Goal: Task Accomplishment & Management: Use online tool/utility

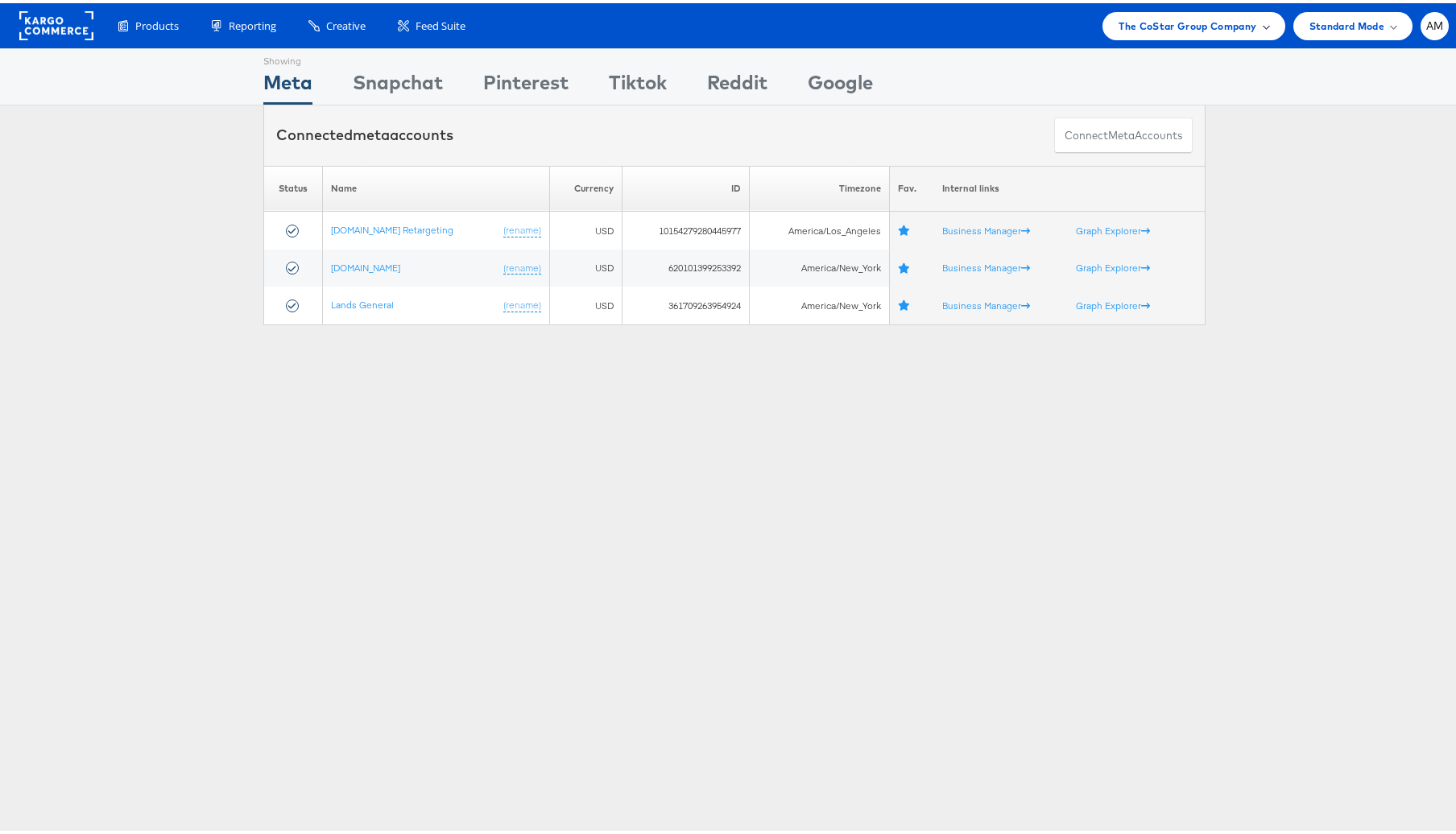
click at [1134, 17] on span "The CoStar Group Company" at bounding box center [1188, 23] width 138 height 17
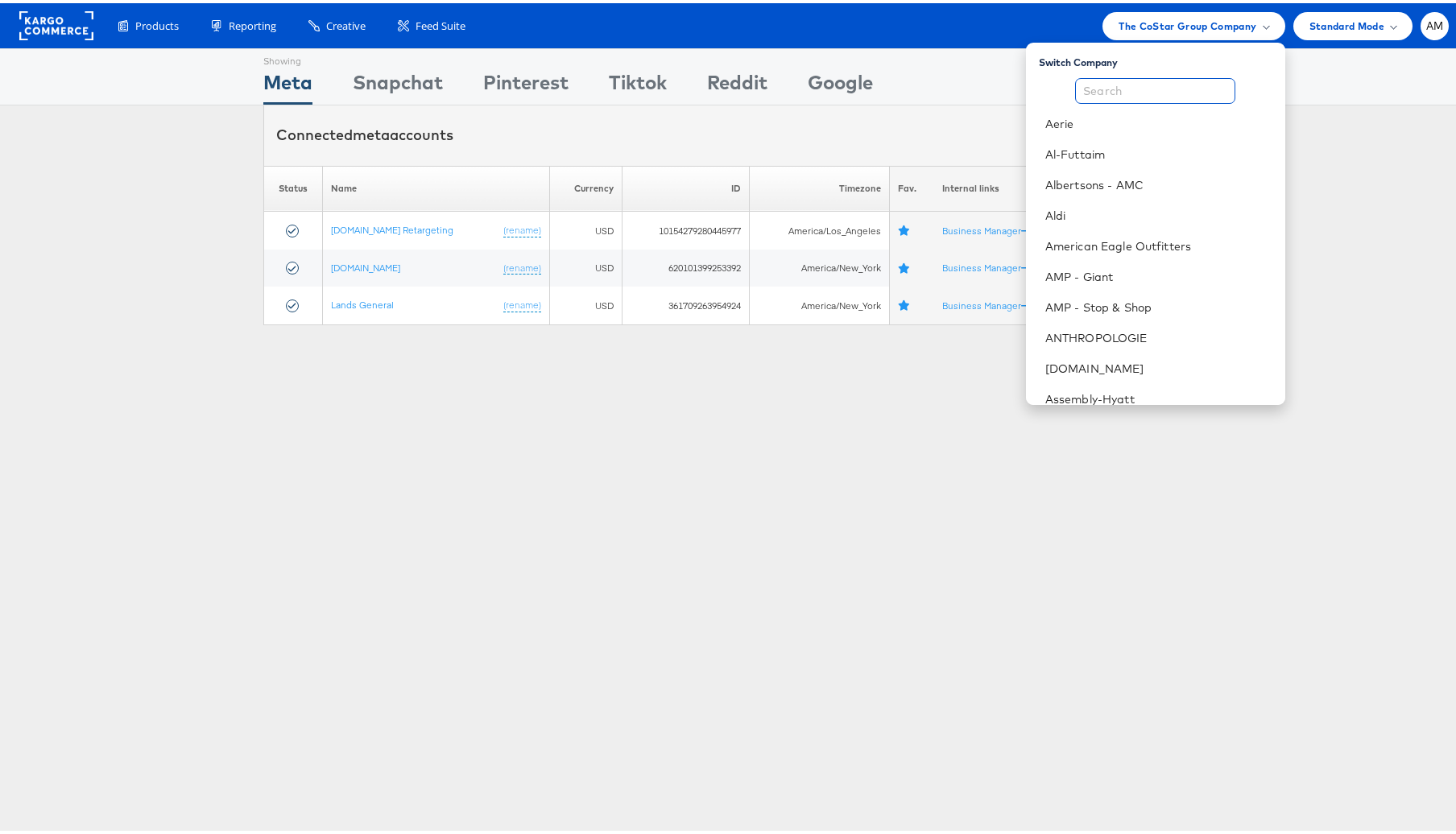
click at [1087, 92] on input "text" at bounding box center [1156, 88] width 161 height 25
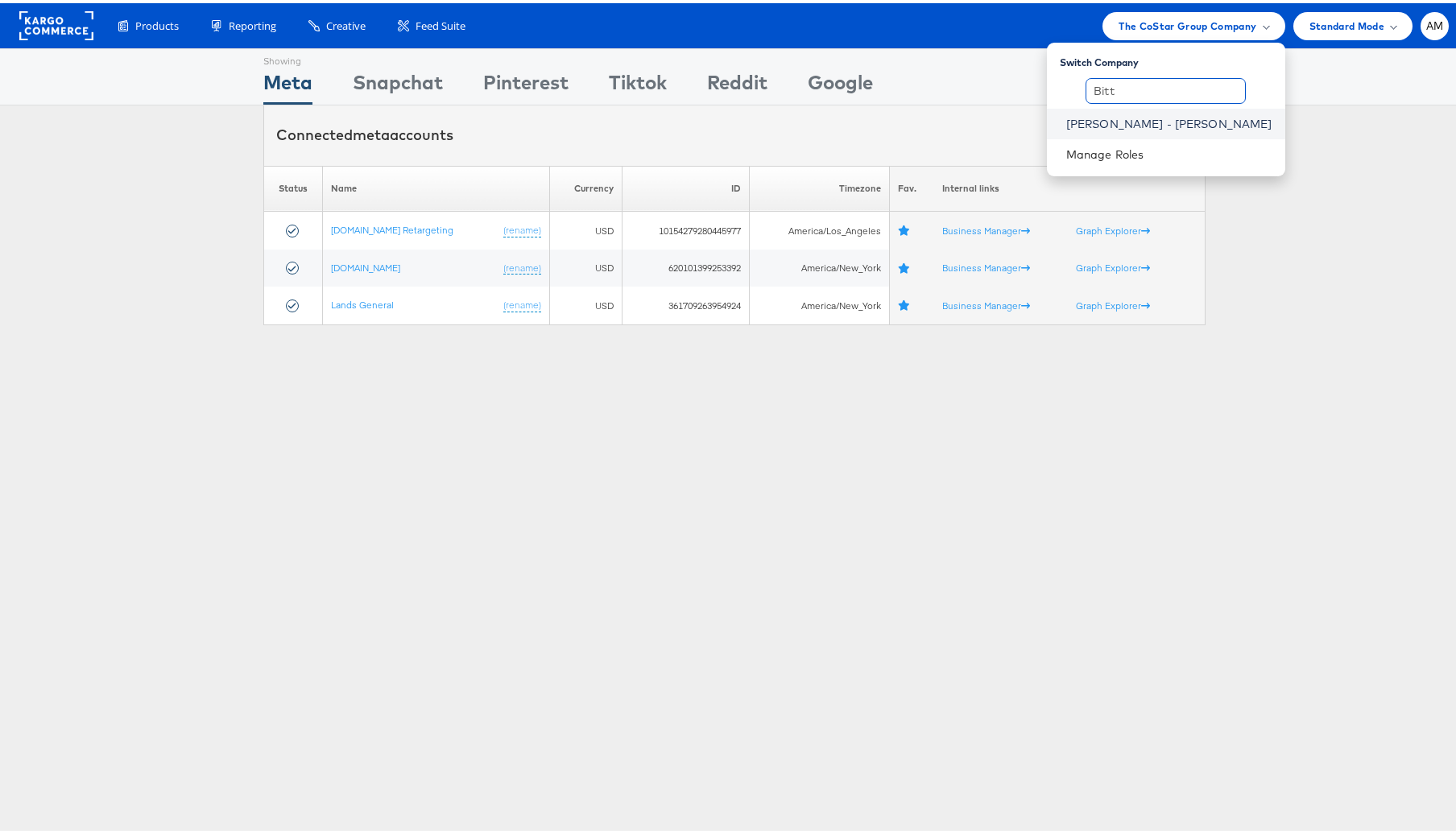
type input "Bitt"
click at [1175, 118] on link "[PERSON_NAME] - [PERSON_NAME]" at bounding box center [1169, 121] width 206 height 16
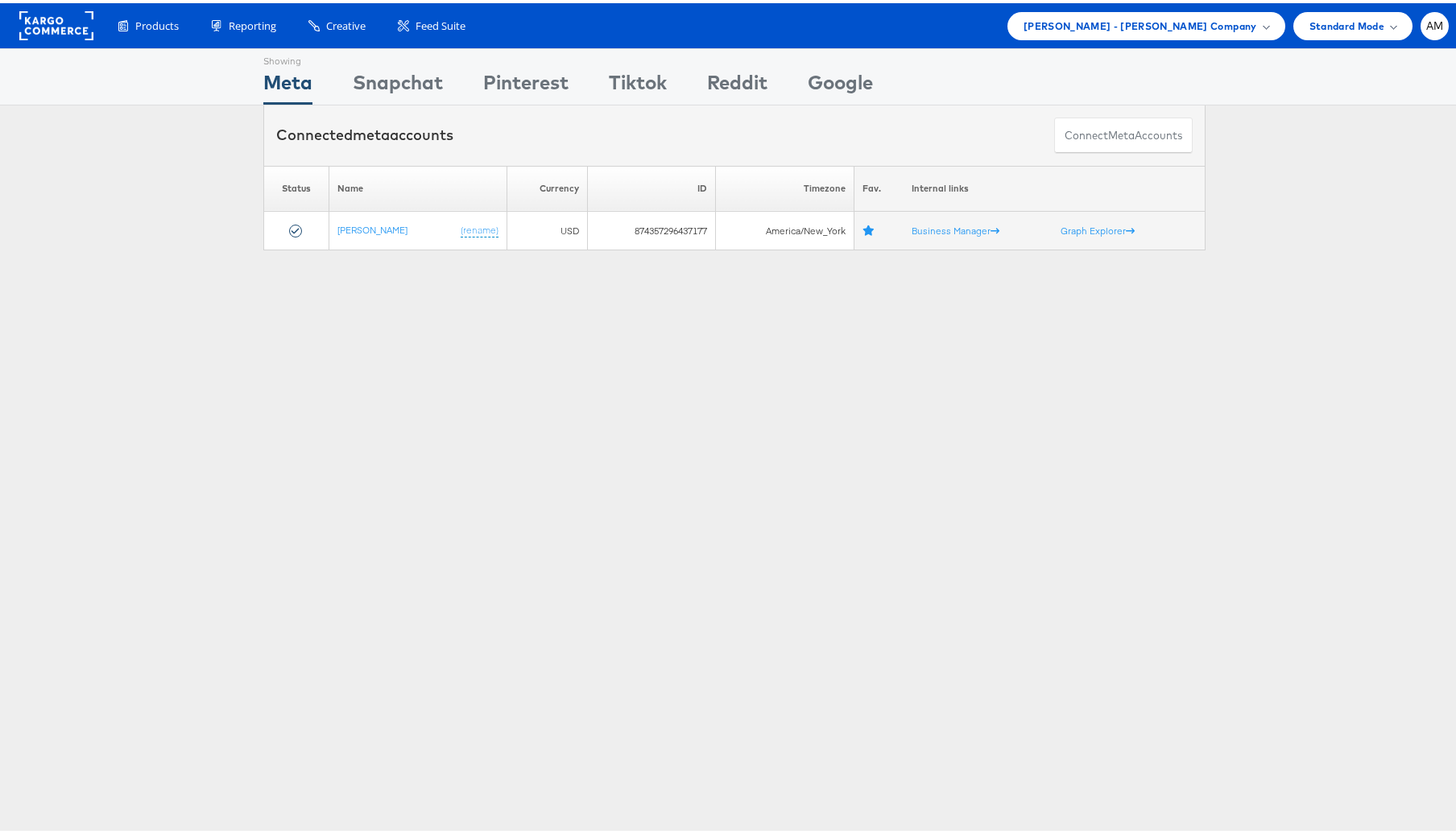
click at [185, 83] on div "Showing Meta Showing Snapchat Showing Pinterest Showing Tiktok Showing Reddit S…" at bounding box center [734, 74] width 1469 height 57
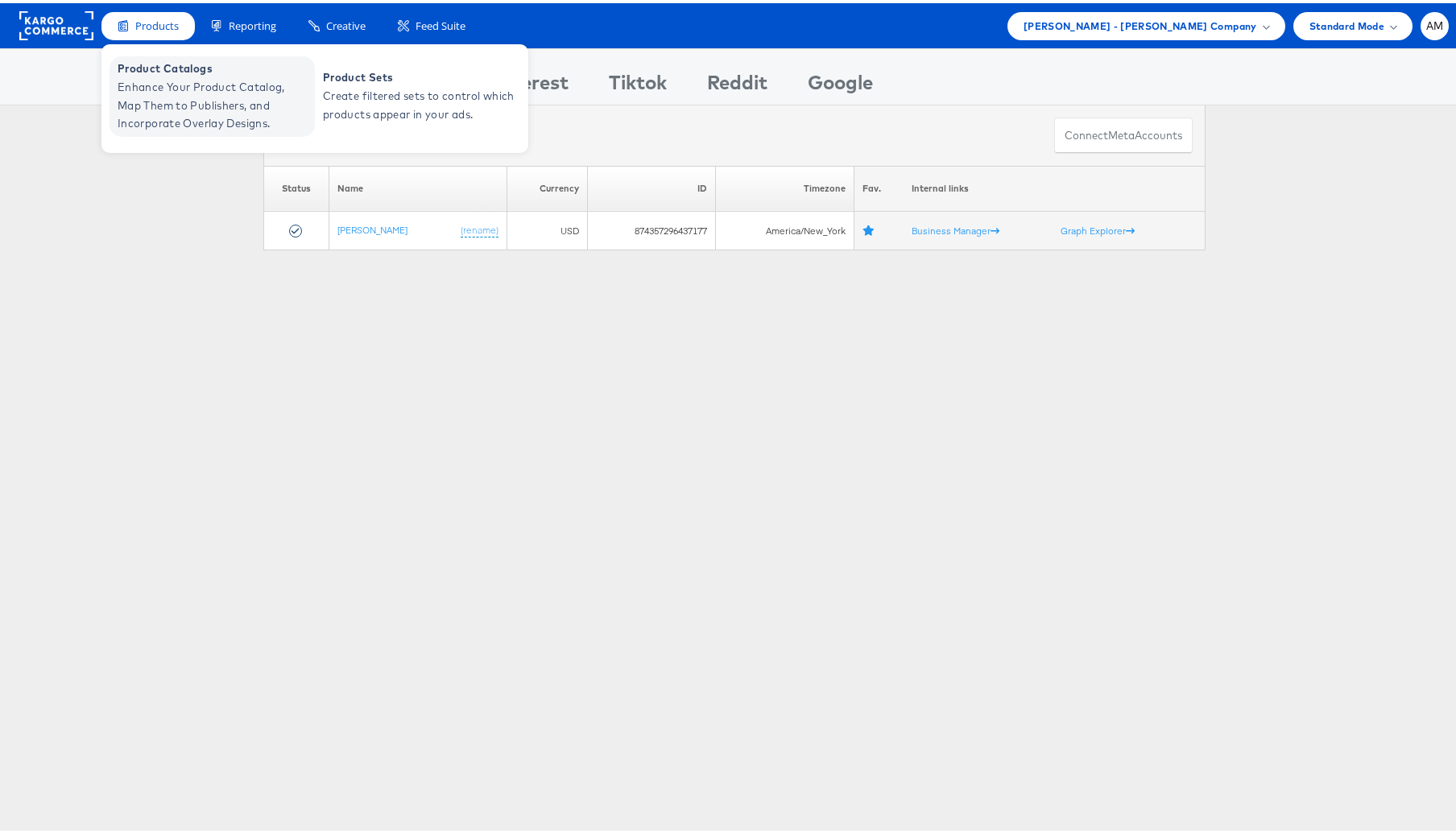
click at [177, 109] on span "Enhance Your Product Catalog, Map Them to Publishers, and Incorporate Overlay D…" at bounding box center [214, 103] width 193 height 54
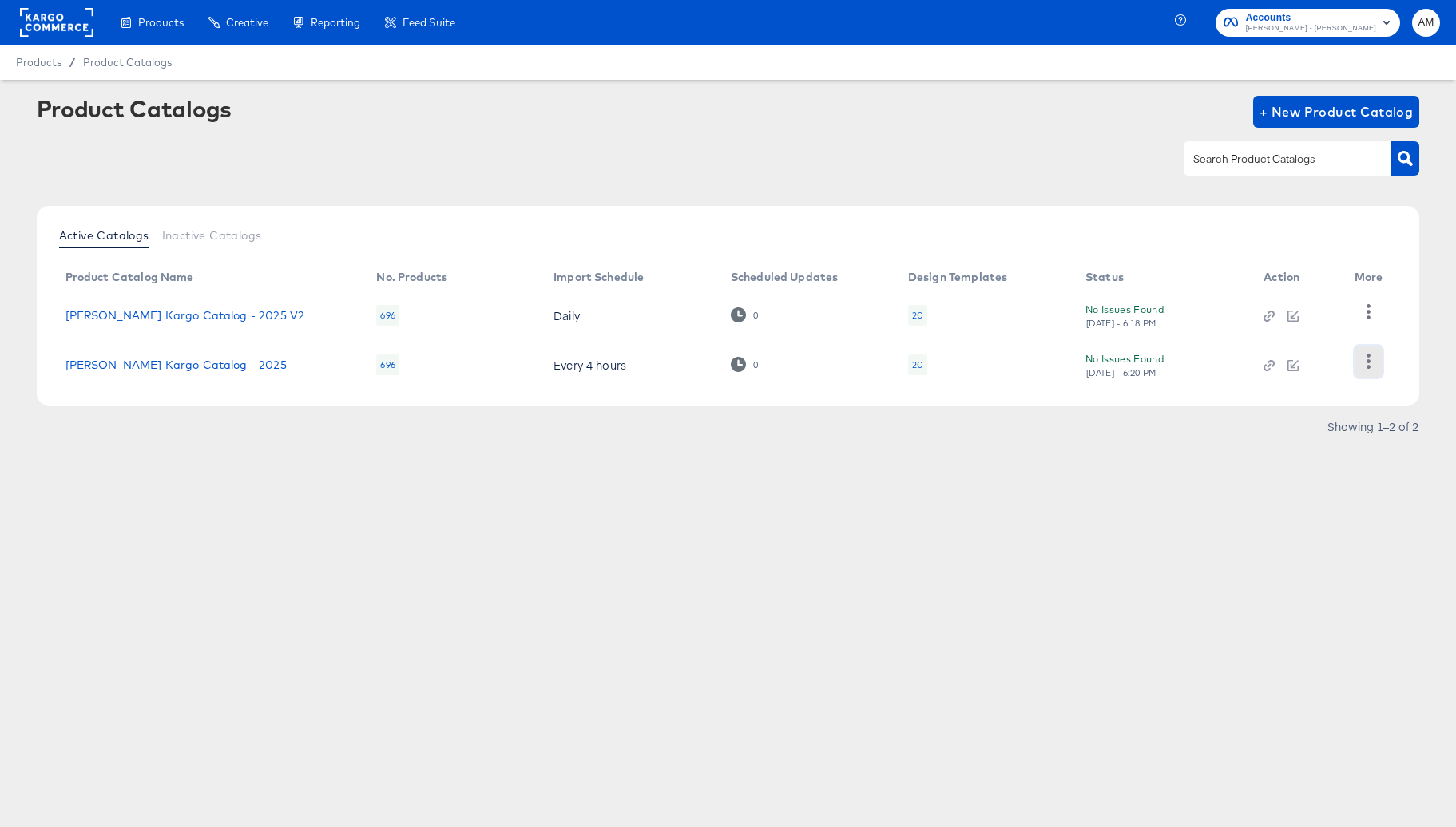
click at [1374, 357] on icon "button" at bounding box center [1368, 361] width 15 height 15
click at [1308, 312] on div "HUD Checks (Internal)" at bounding box center [1302, 310] width 159 height 25
click at [1253, 310] on div "HUD Checks (Internal)" at bounding box center [1302, 310] width 159 height 25
click at [1175, 304] on div "No Issues Found Thu, Aug 14th - 6:18 PM" at bounding box center [1158, 315] width 146 height 28
click at [1368, 310] on icon "button" at bounding box center [1368, 311] width 4 height 15
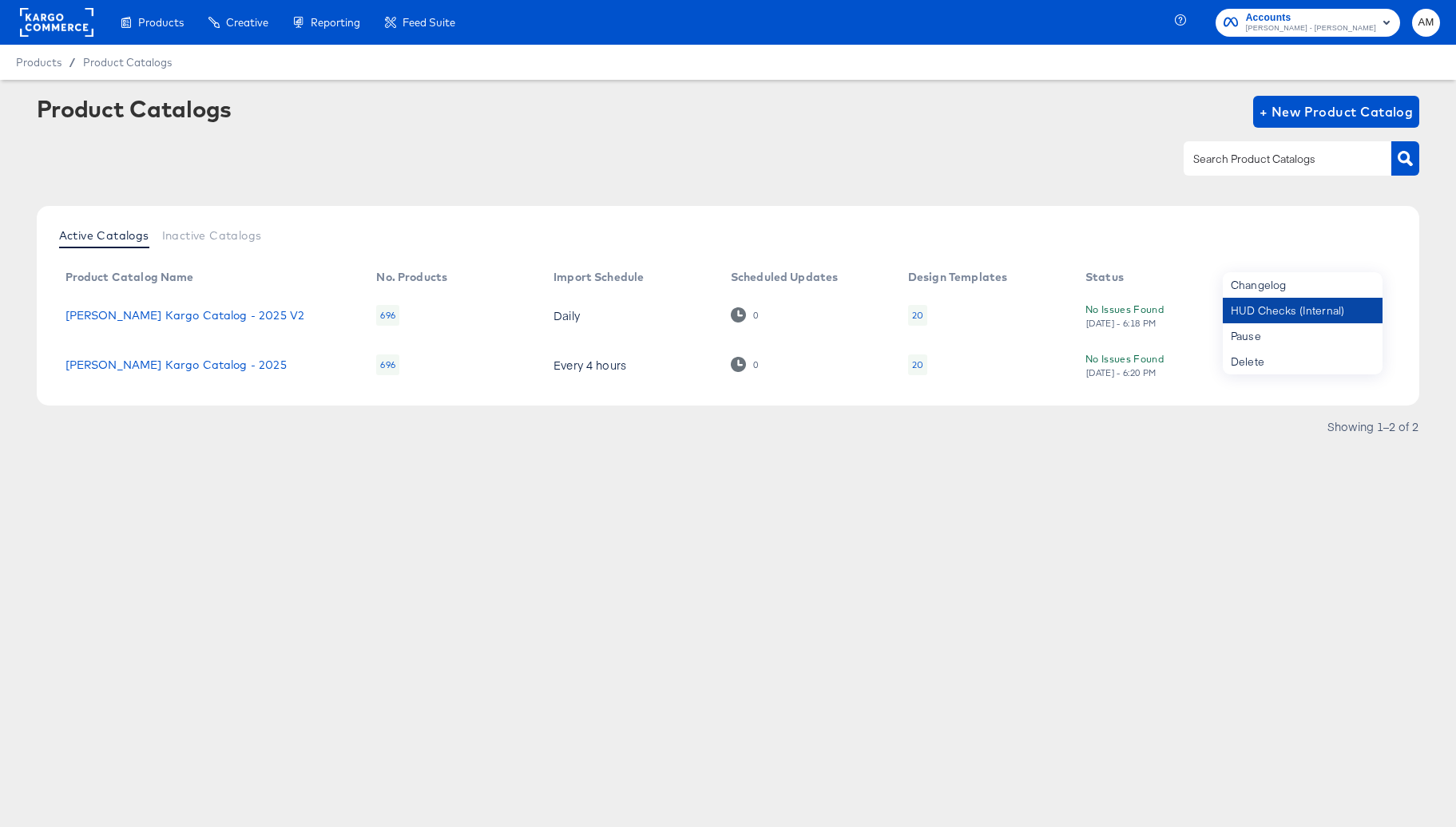
click at [1274, 310] on div "HUD Checks (Internal)" at bounding box center [1302, 310] width 159 height 25
click at [1261, 313] on div "HUD Checks (Internal)" at bounding box center [1302, 310] width 159 height 25
click at [178, 365] on link "Alexis Bittar Kargo Catalog - 2025" at bounding box center [176, 364] width 221 height 13
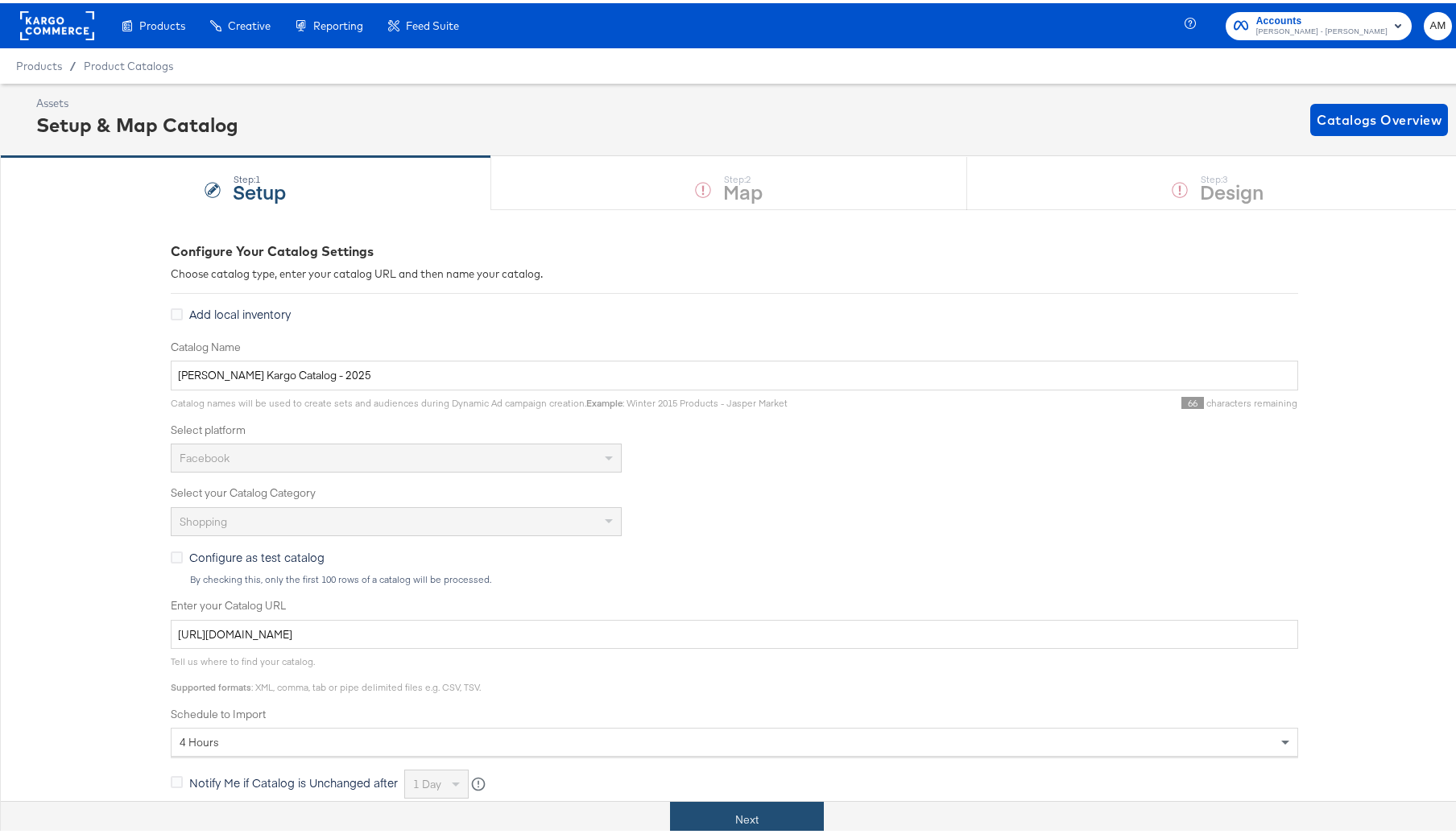
click at [701, 809] on button "Next" at bounding box center [746, 817] width 153 height 36
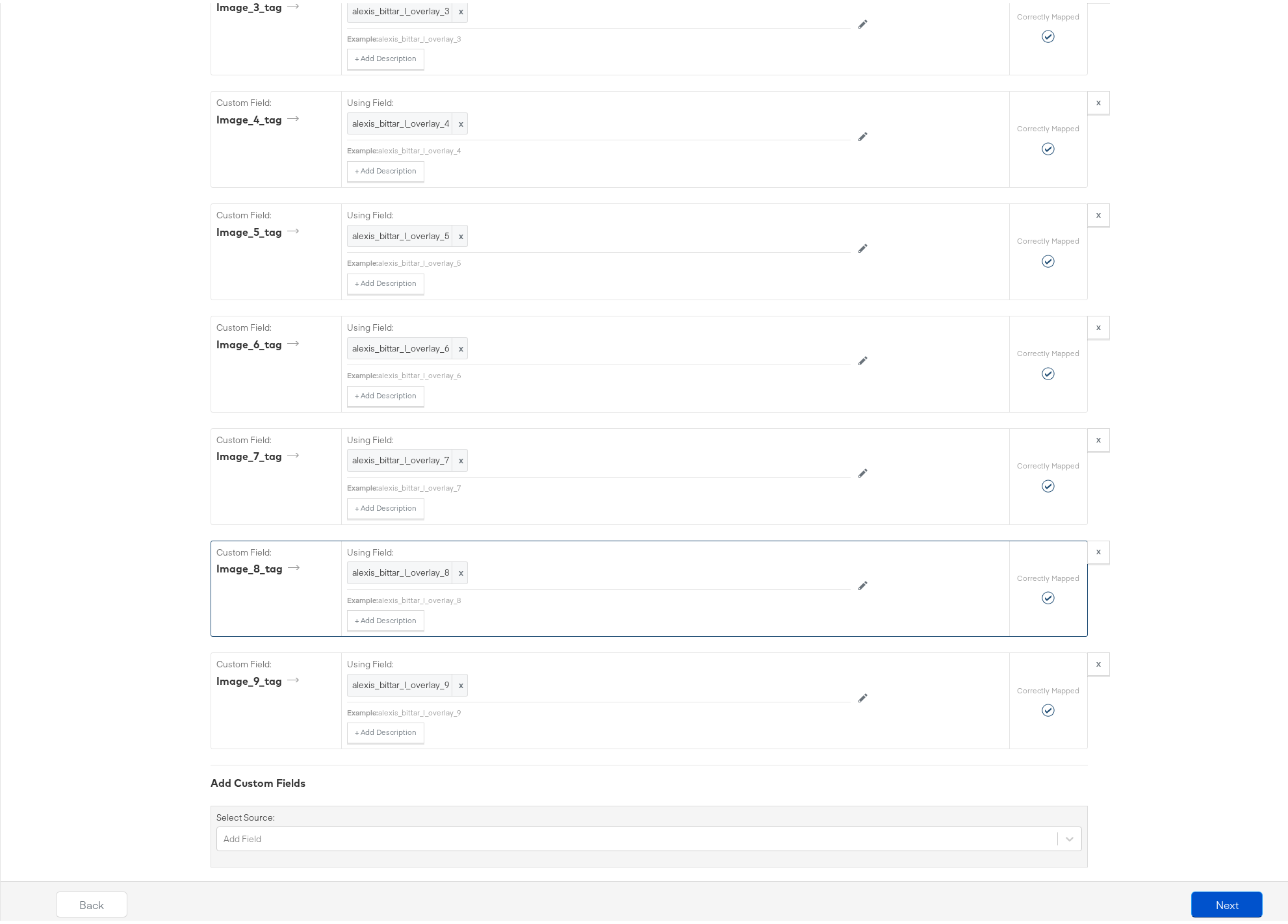
scroll to position [3568, 0]
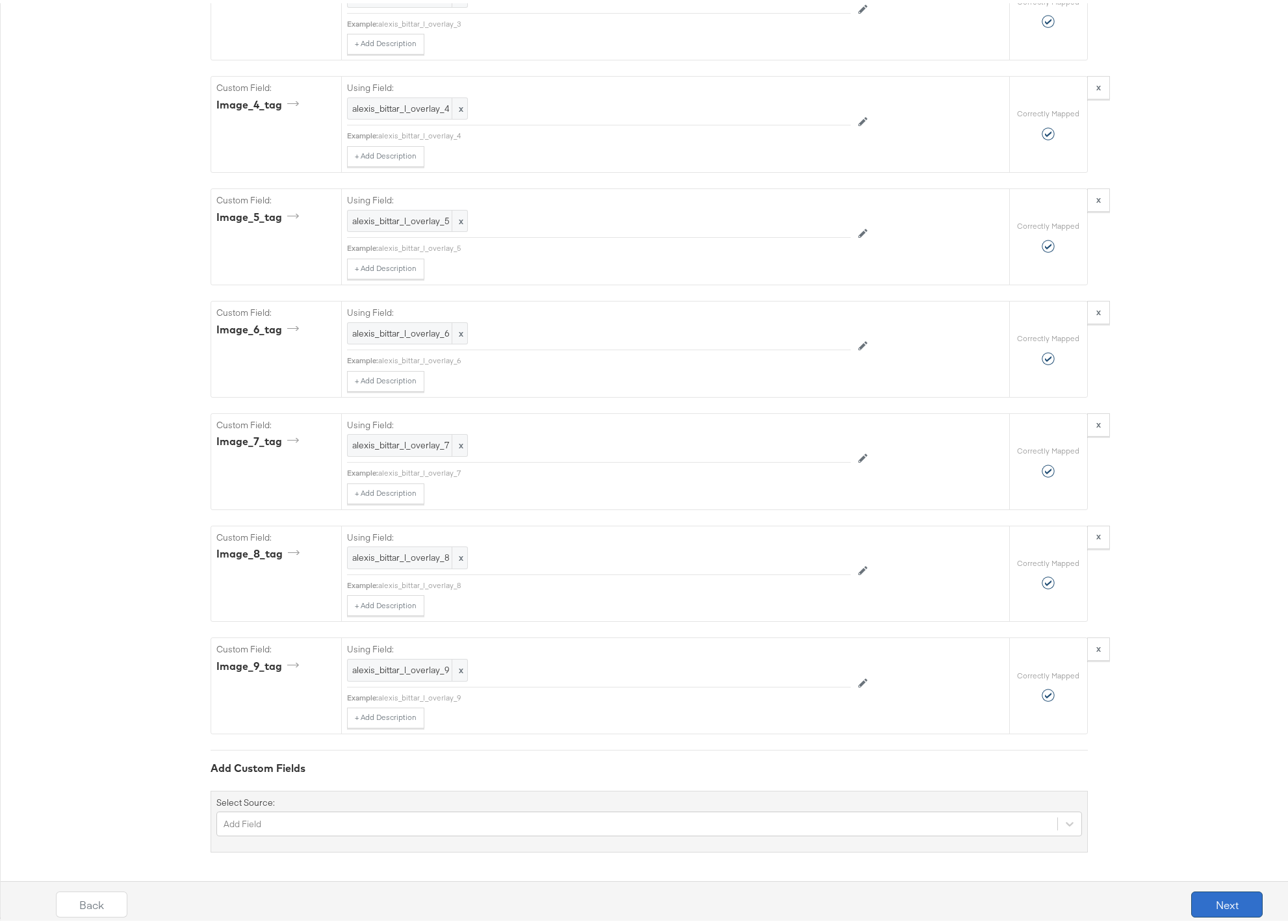
click at [1184, 672] on button "Next" at bounding box center [1227, 901] width 72 height 26
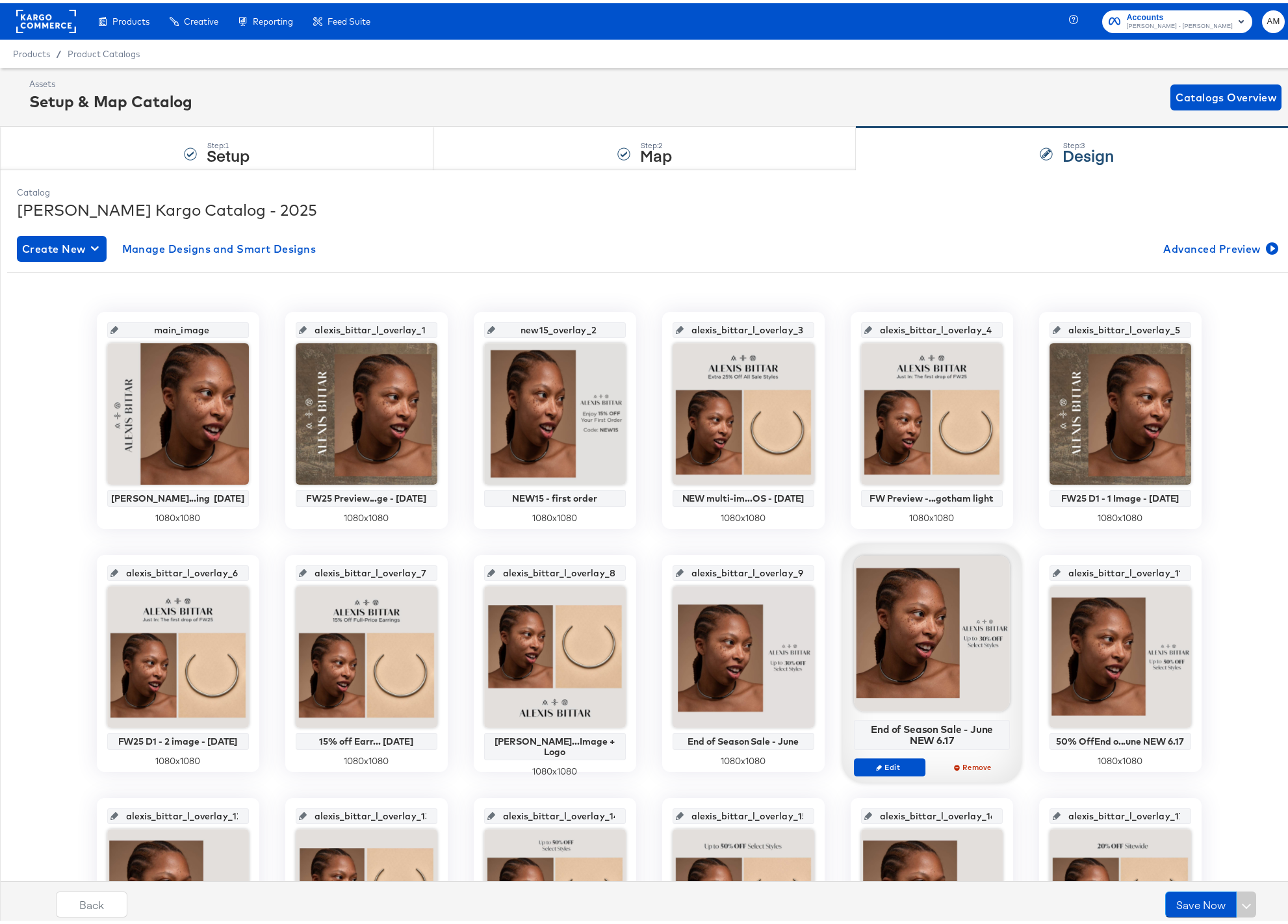
scroll to position [424, 0]
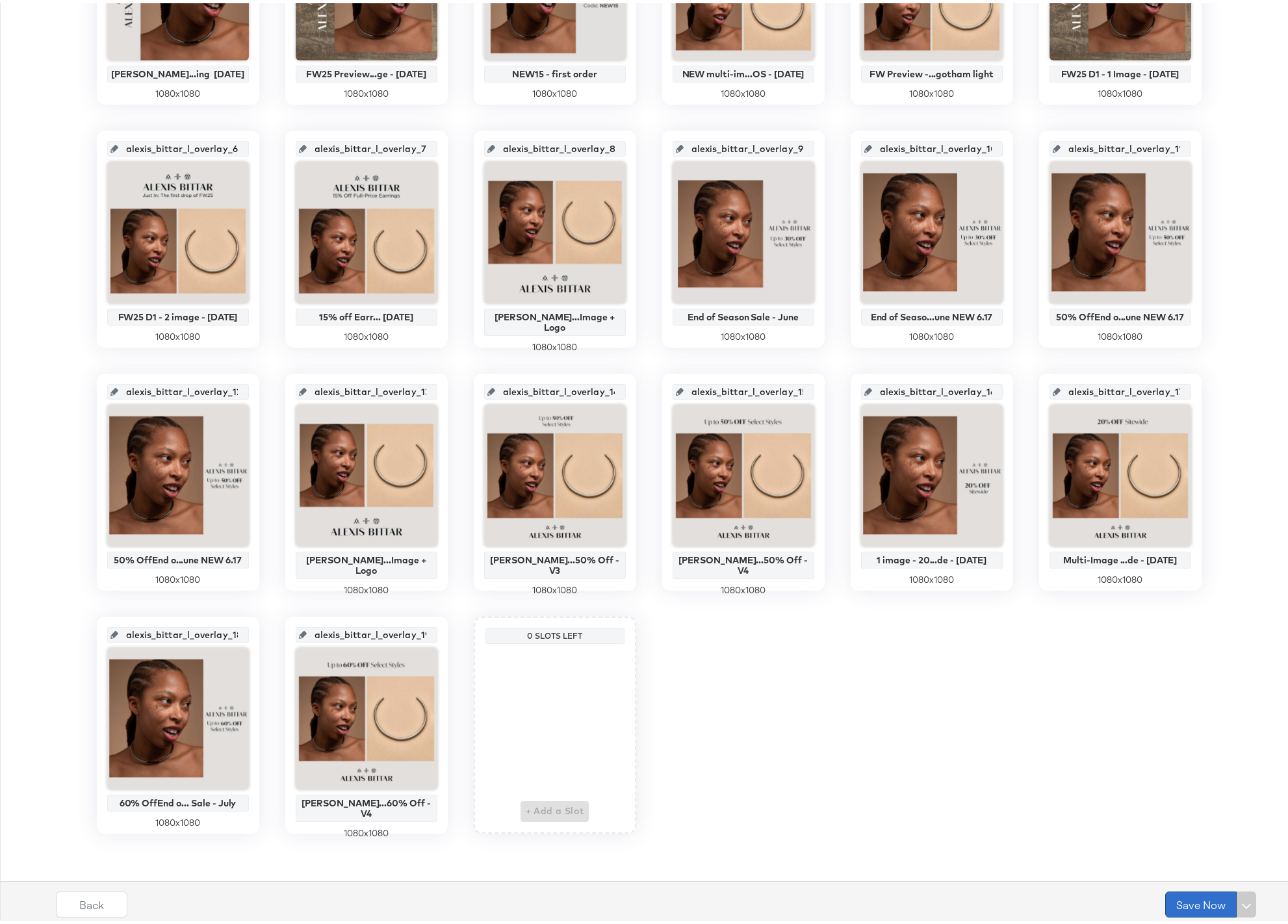
click at [1179, 672] on button "Save Now" at bounding box center [1201, 901] width 72 height 26
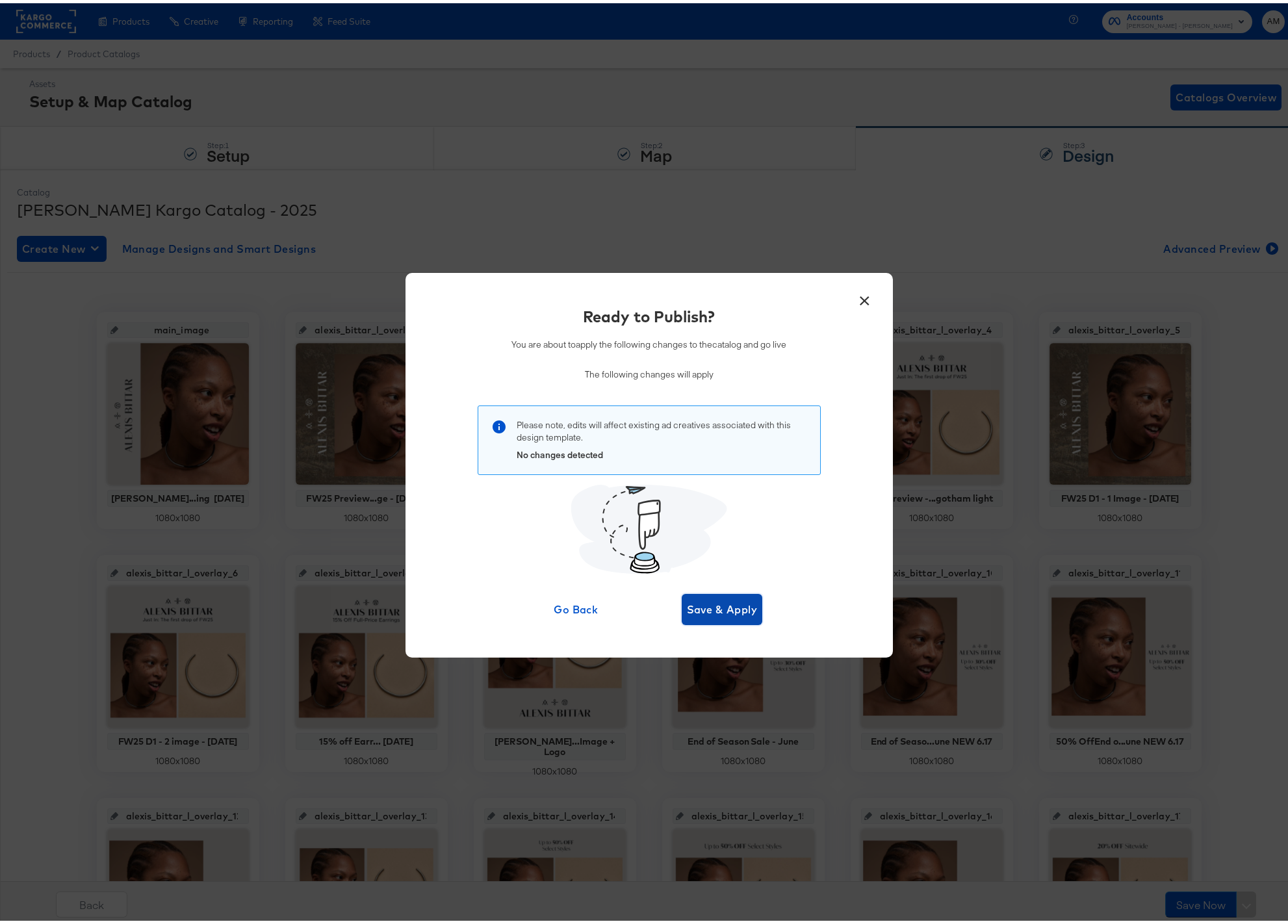
click at [705, 606] on span "Save & Apply" at bounding box center [722, 606] width 71 height 18
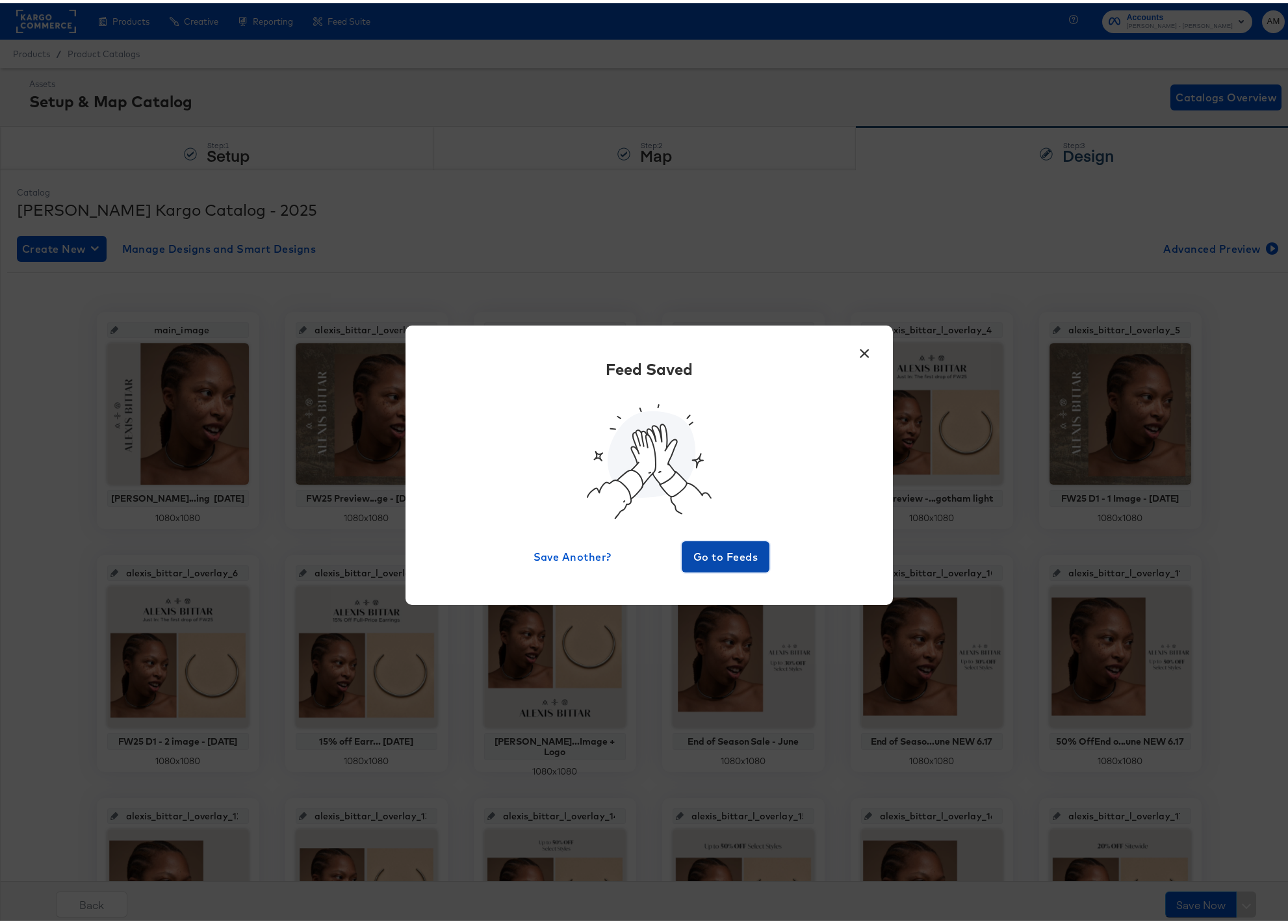
drag, startPoint x: 717, startPoint y: 553, endPoint x: 660, endPoint y: 632, distance: 97.4
click at [717, 553] on span "Go to Feeds" at bounding box center [726, 554] width 78 height 18
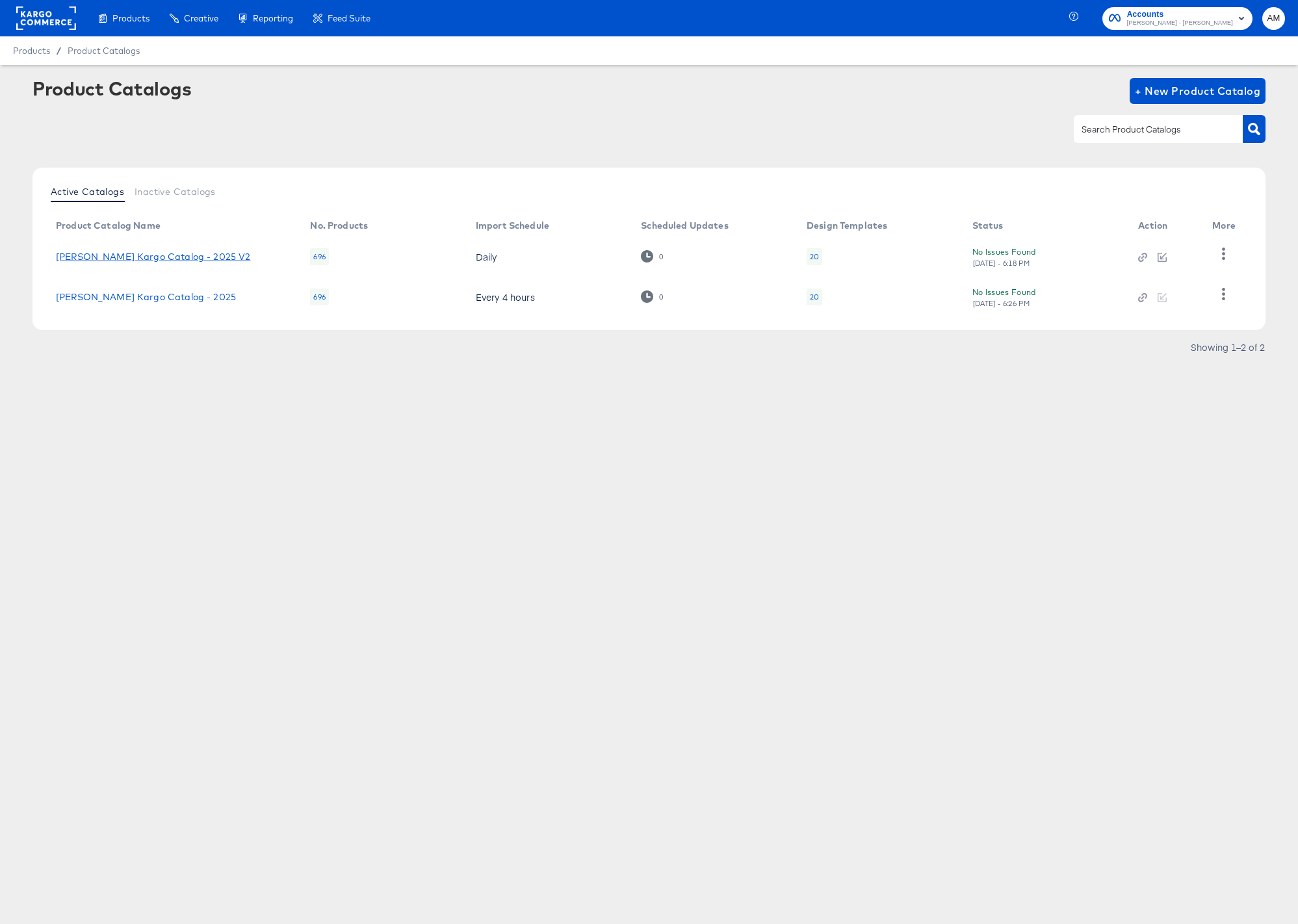
click at [201, 255] on link "Alexis Bittar Kargo Catalog - 2025 V2" at bounding box center [153, 256] width 195 height 10
click at [1184, 254] on icon "button" at bounding box center [1223, 253] width 12 height 12
click at [1158, 247] on div "HUD Checks (Internal)" at bounding box center [1170, 253] width 130 height 21
click at [816, 357] on div "Showing 1–2 of 2" at bounding box center [648, 354] width 1233 height 21
click at [152, 293] on link "Alexis Bittar Kargo Catalog - 2025" at bounding box center [146, 297] width 180 height 10
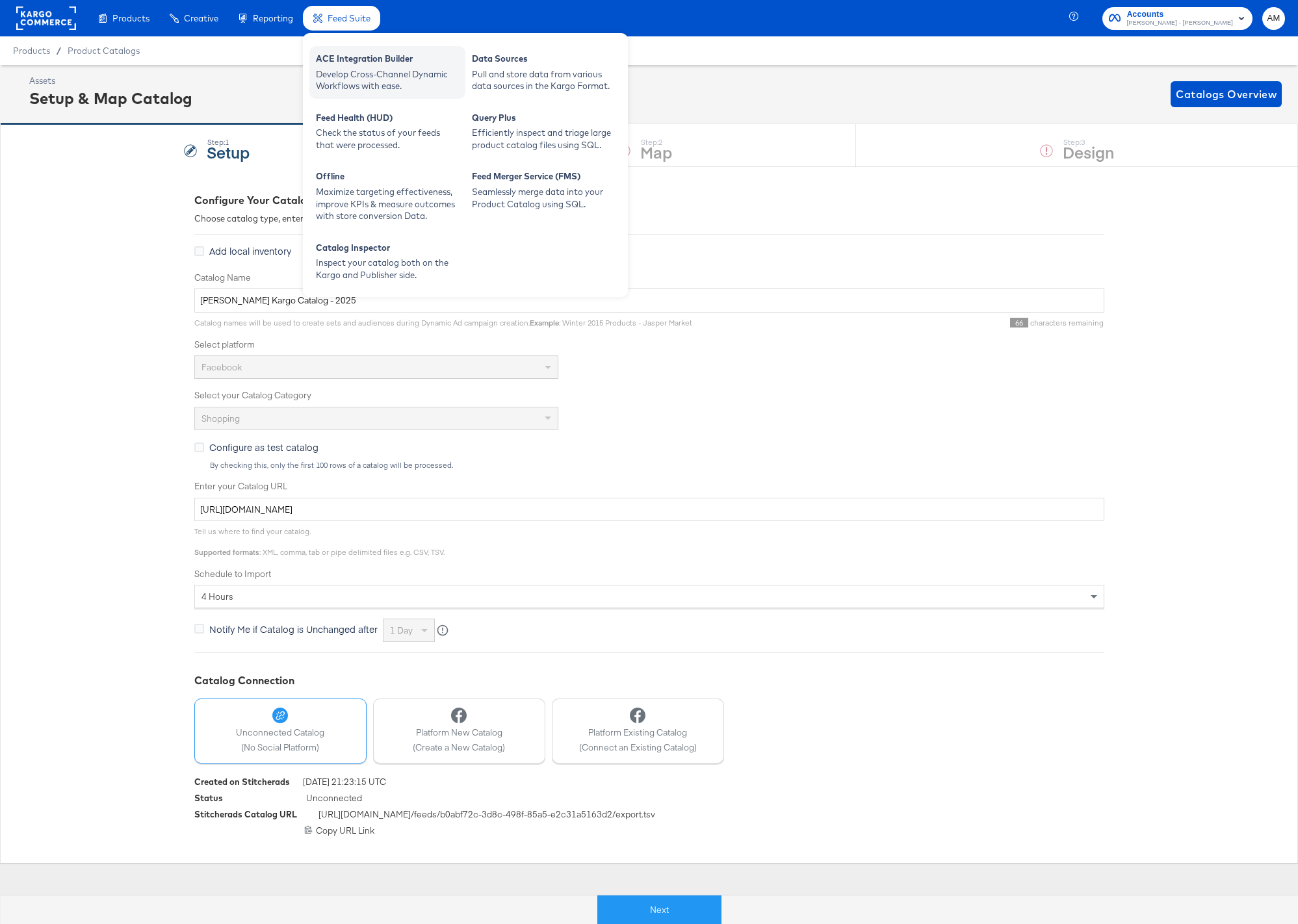
click at [355, 55] on div "ACE Integration Builder" at bounding box center [387, 60] width 143 height 15
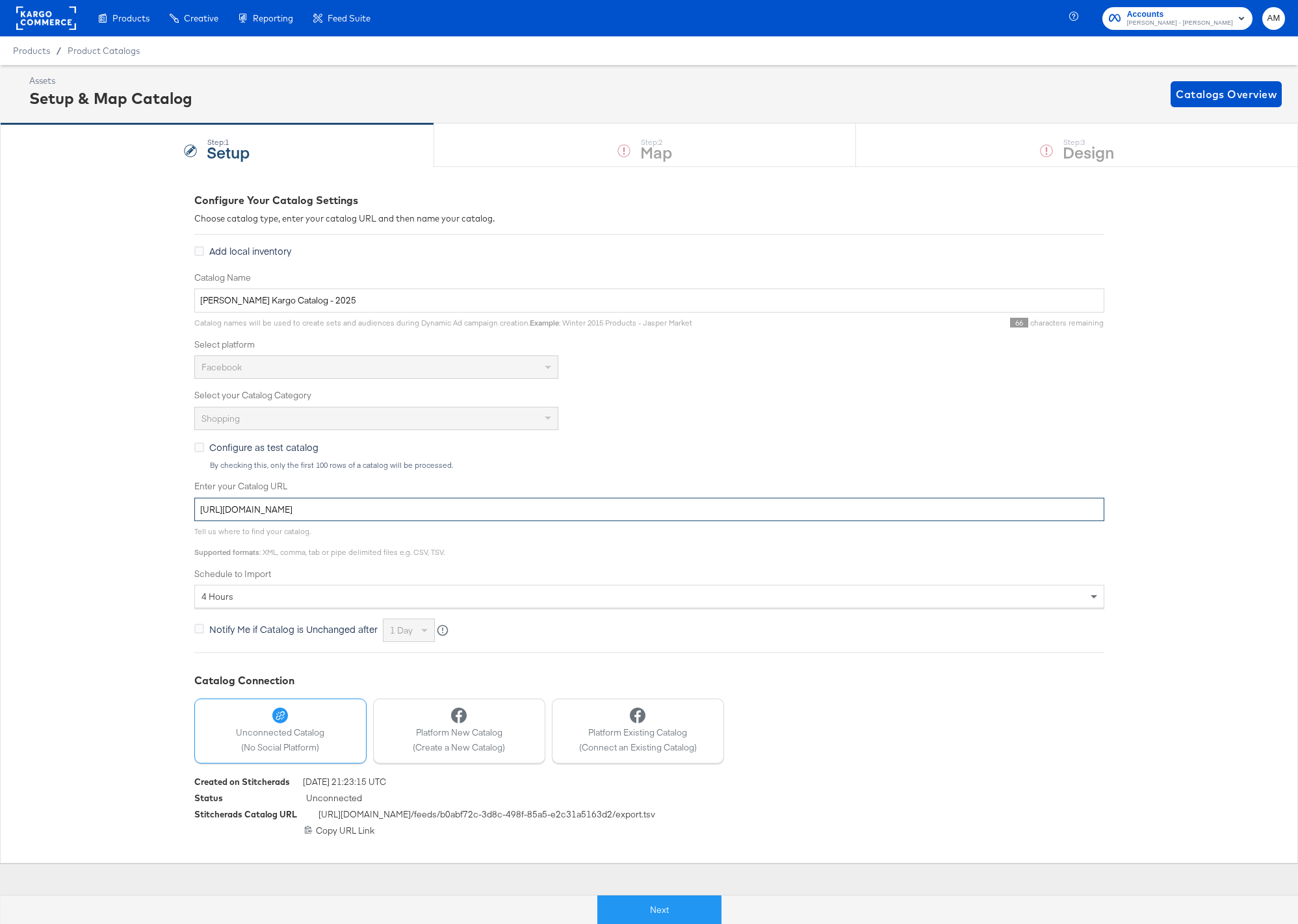
drag, startPoint x: 343, startPoint y: 504, endPoint x: -33, endPoint y: 483, distance: 376.6
click at [0, 483] on html "Products Products Product Catalogs Enhance Your Product Catalog, Map Them to Pu…" at bounding box center [649, 462] width 1298 height 924
paste input "universal/"
type input "https://ace.stitcherads.com/exports/962/universal/none/universal/export.tsv.gz"
click at [661, 672] on button "Next" at bounding box center [659, 910] width 124 height 29
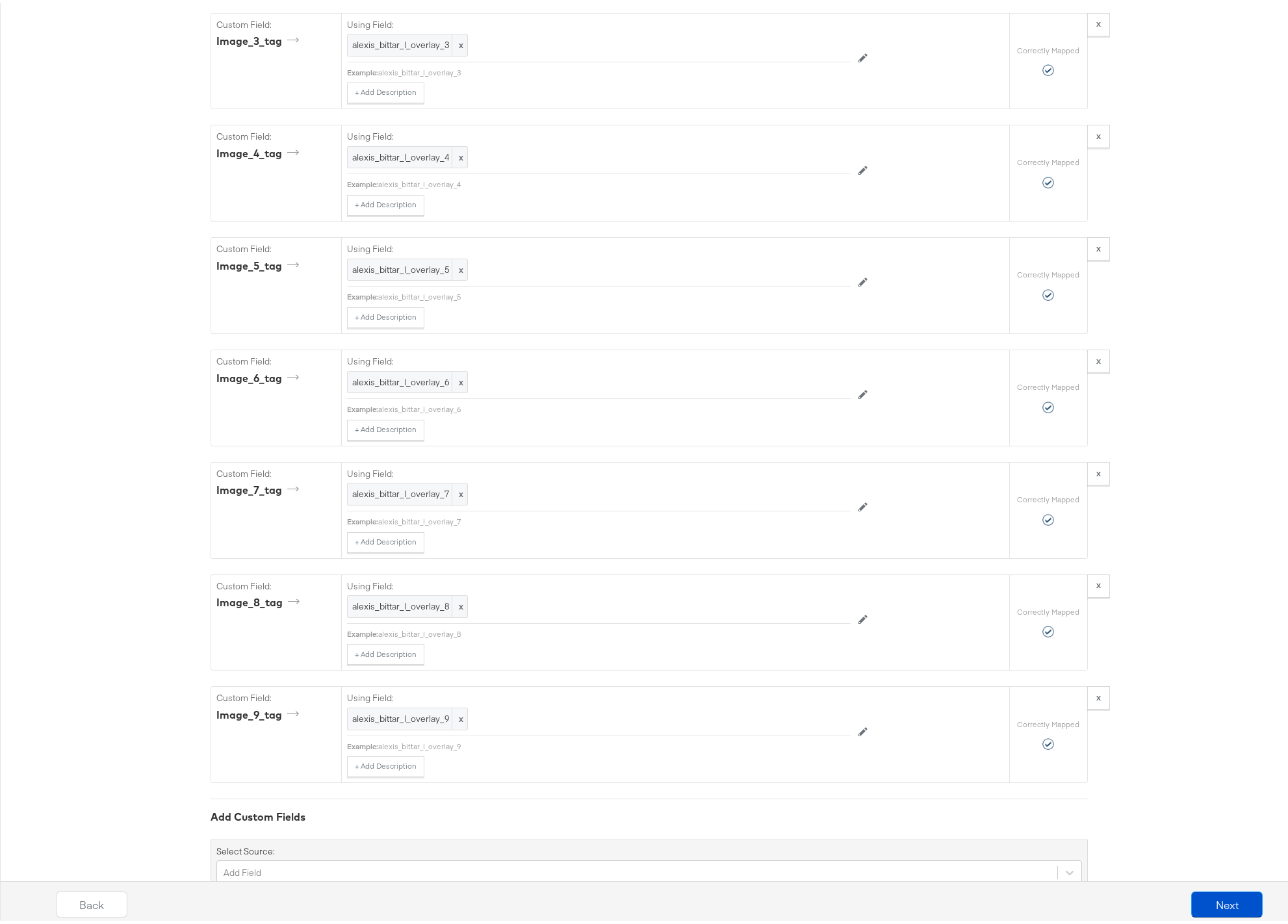
scroll to position [3568, 0]
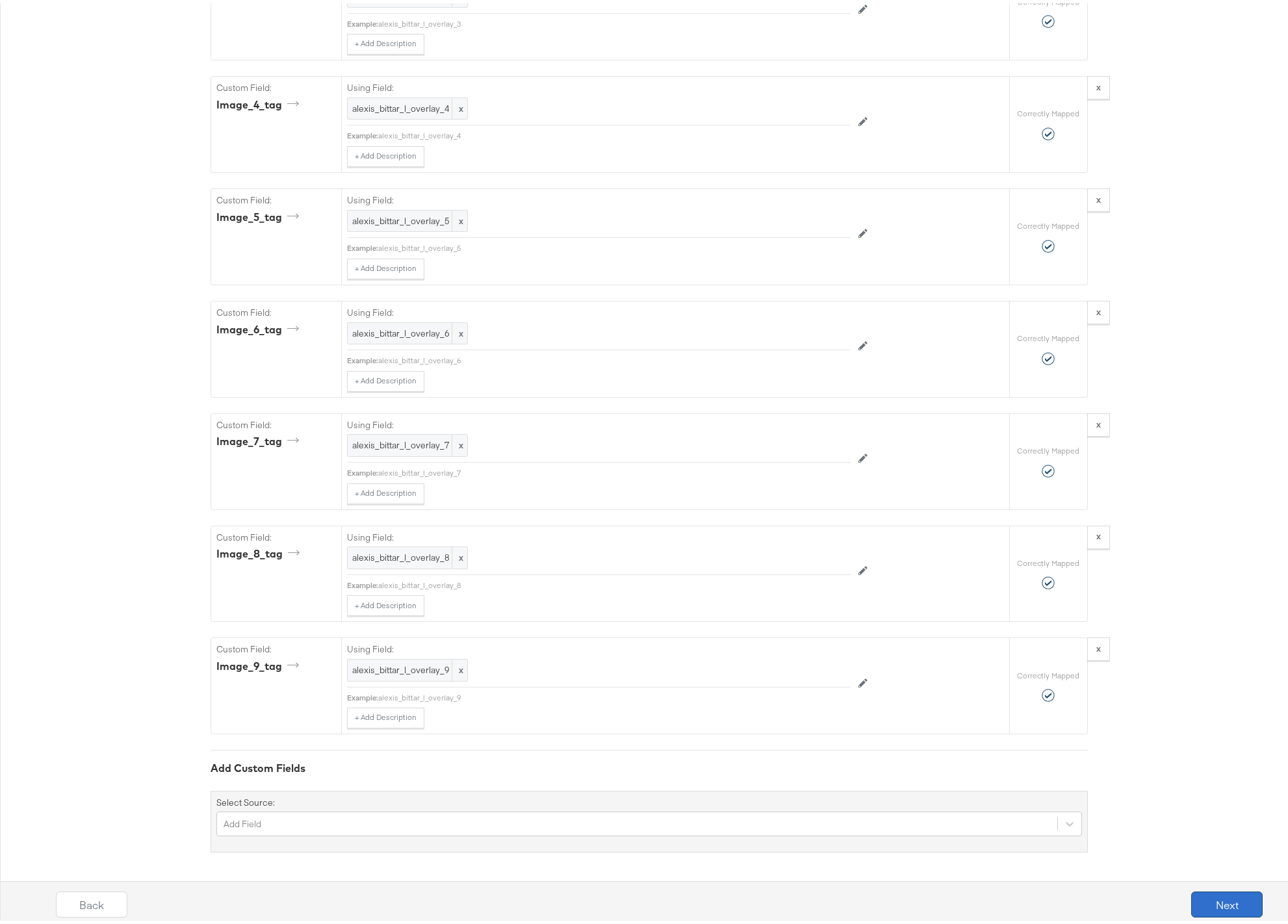
click at [1184, 672] on button "Next" at bounding box center [1227, 901] width 72 height 26
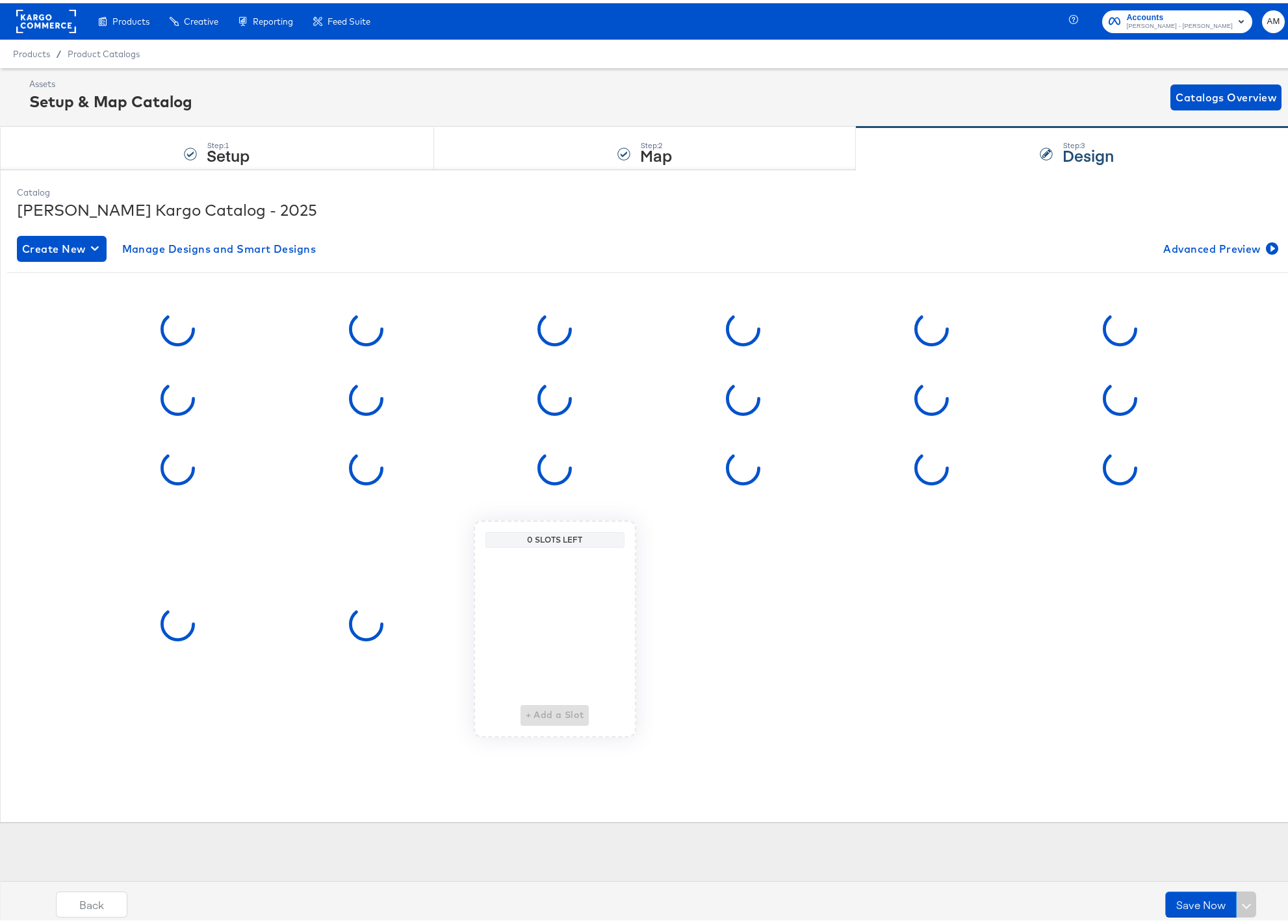
scroll to position [0, 0]
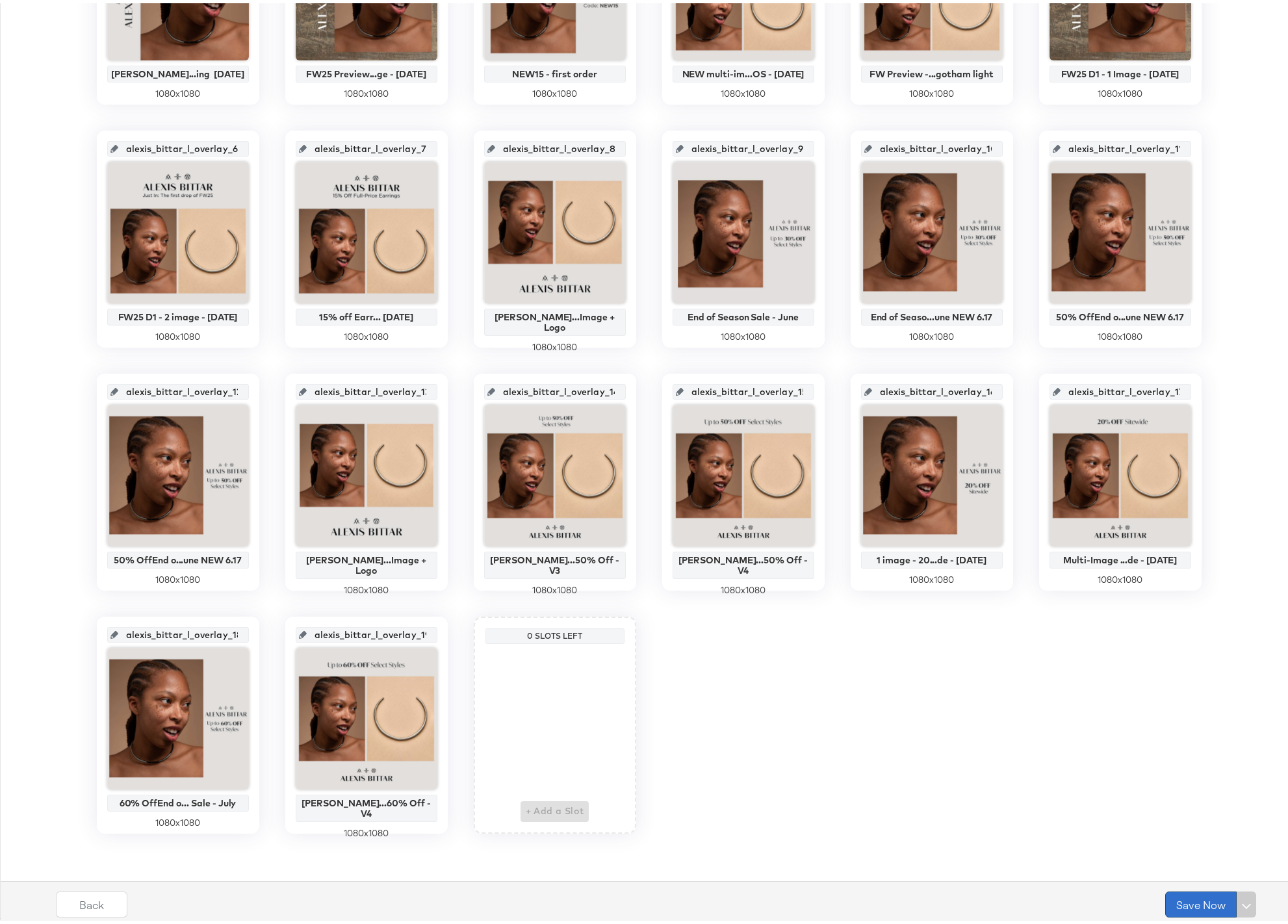
click at [1184, 672] on button "Save Now" at bounding box center [1201, 901] width 72 height 26
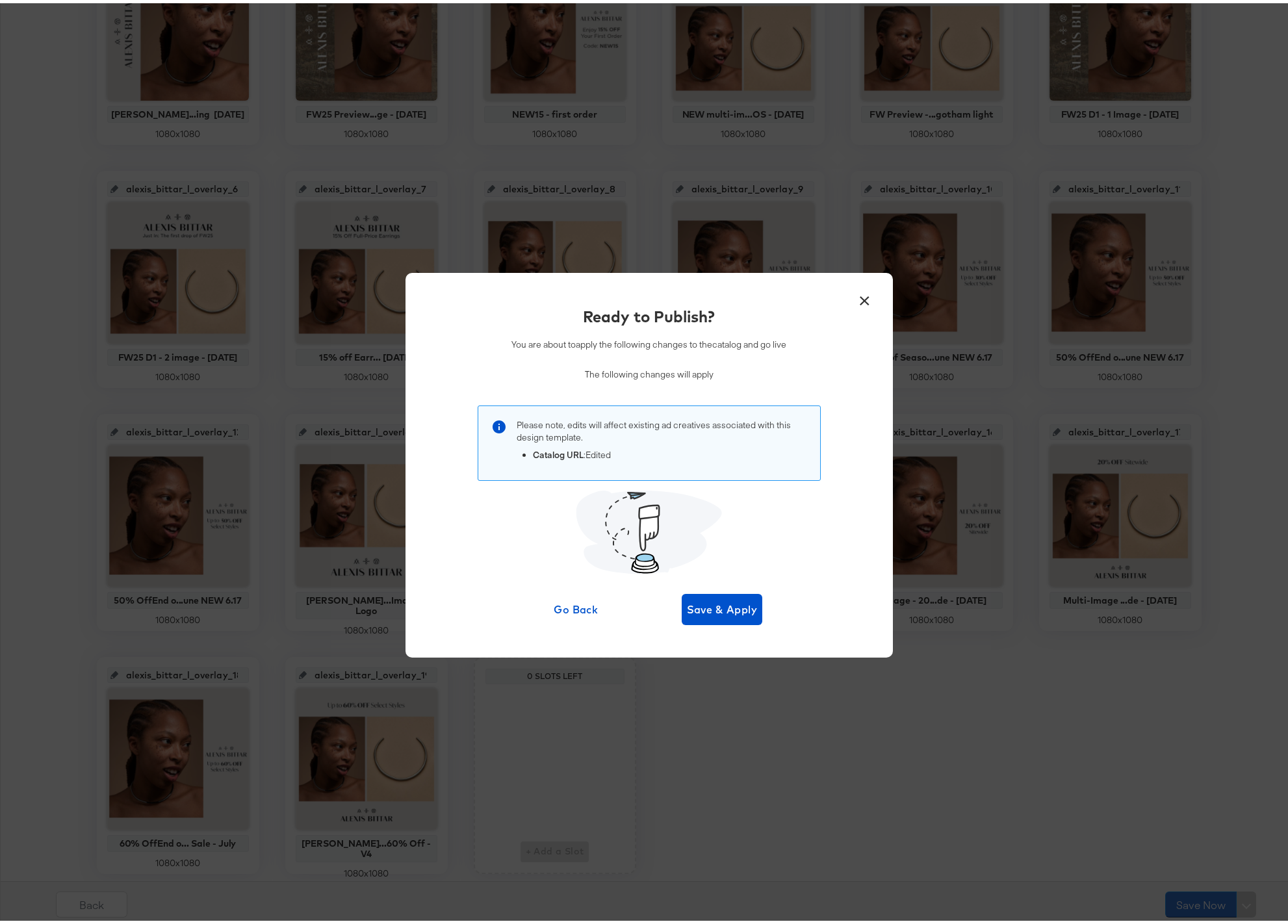
scroll to position [424, 0]
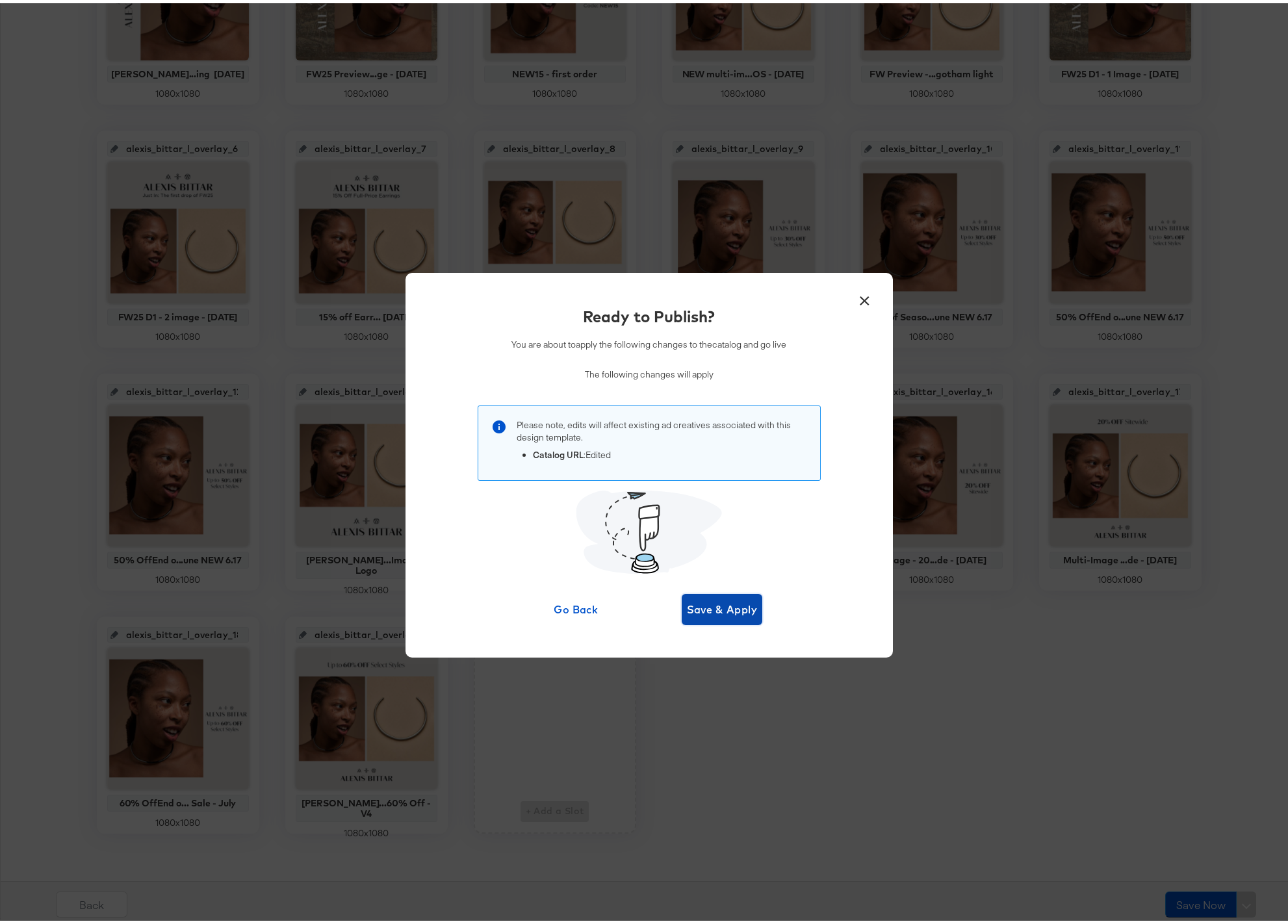
click at [714, 607] on span "Save & Apply" at bounding box center [722, 606] width 71 height 18
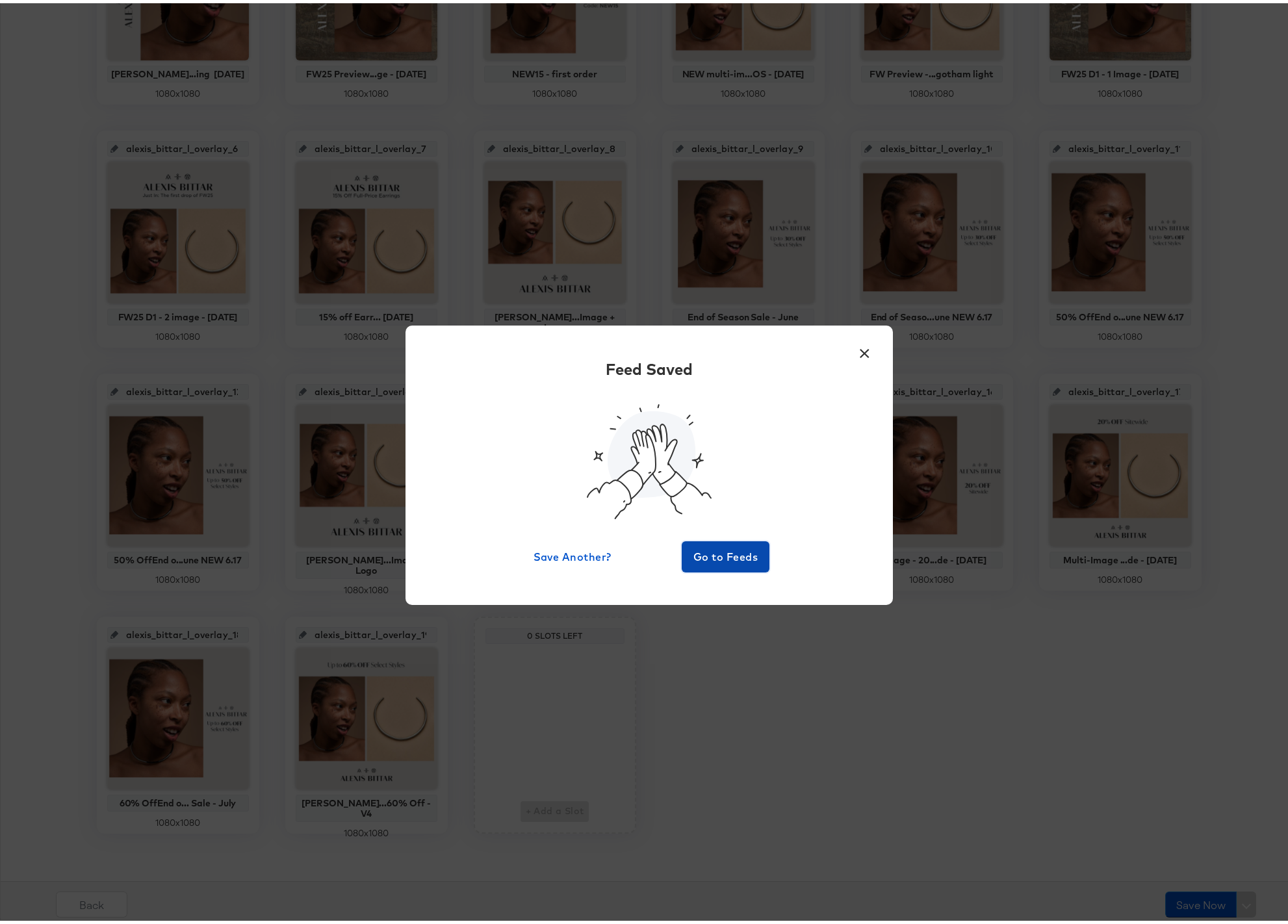
click at [704, 559] on span "Go to Feeds" at bounding box center [726, 554] width 78 height 18
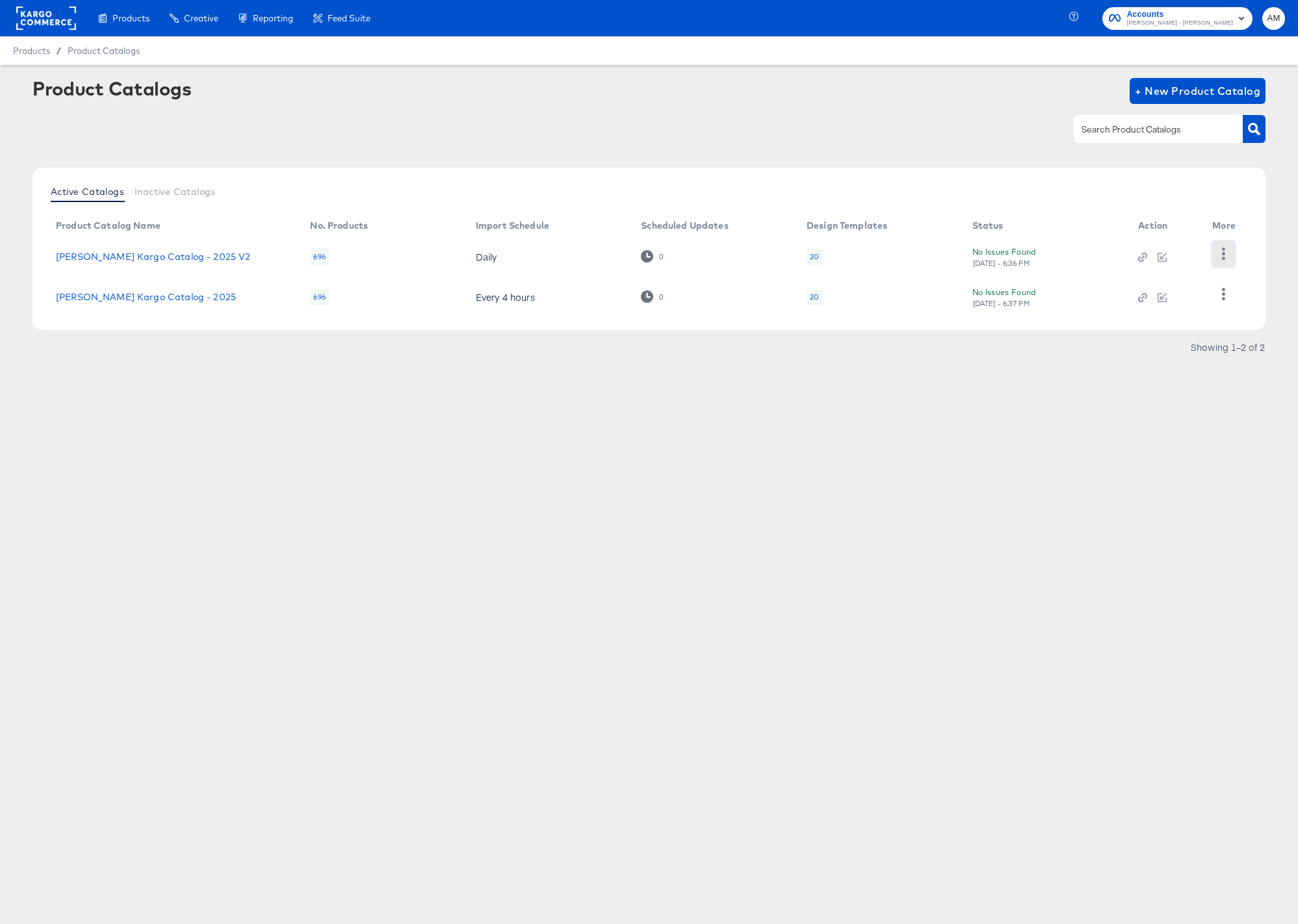
click at [1184, 253] on icon "button" at bounding box center [1223, 253] width 3 height 12
click at [1165, 253] on div "HUD Checks (Internal)" at bounding box center [1170, 253] width 130 height 21
click at [34, 18] on rect at bounding box center [46, 18] width 60 height 23
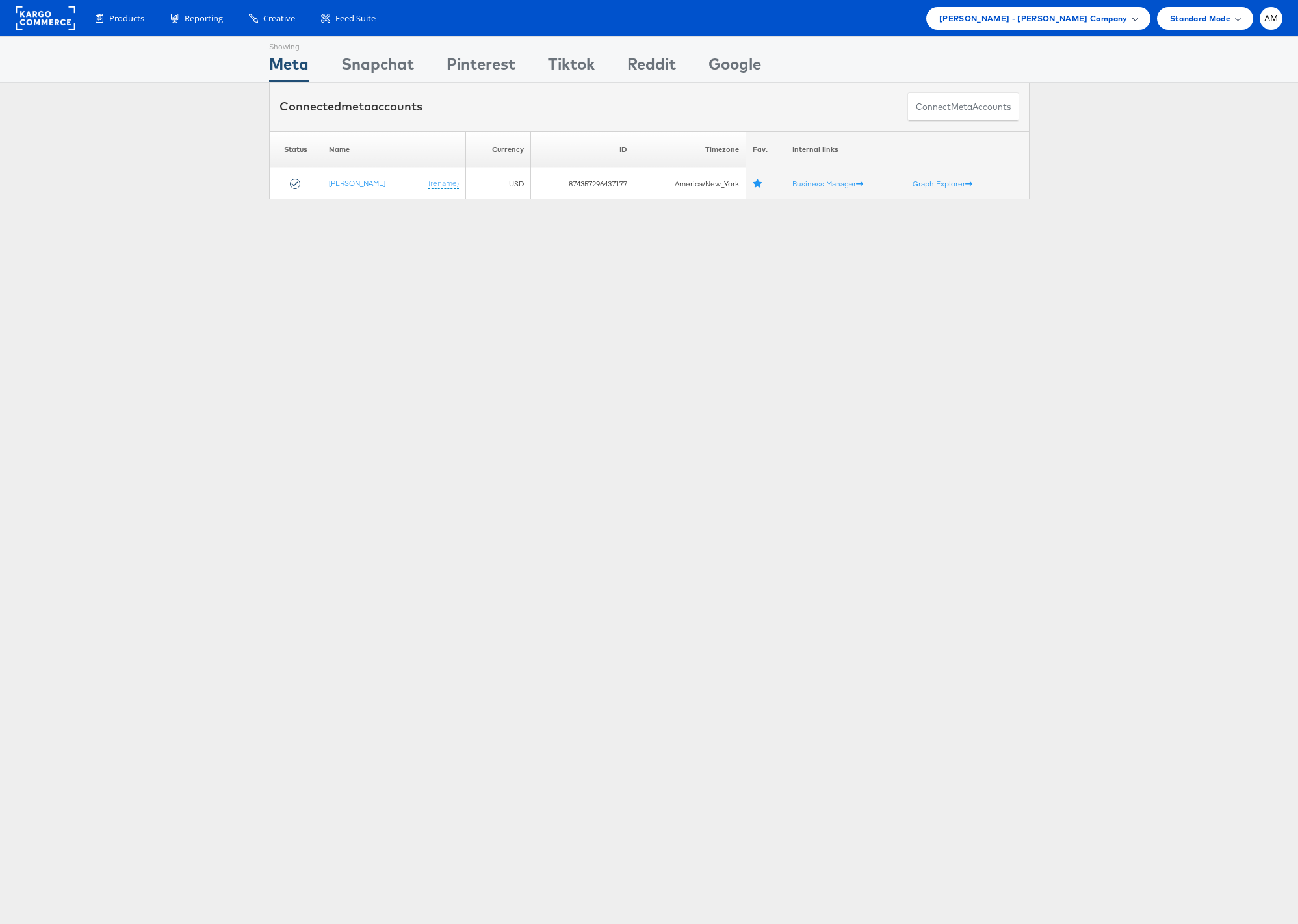
click at [1026, 18] on span "[PERSON_NAME] - [PERSON_NAME] Company" at bounding box center [1033, 18] width 188 height 14
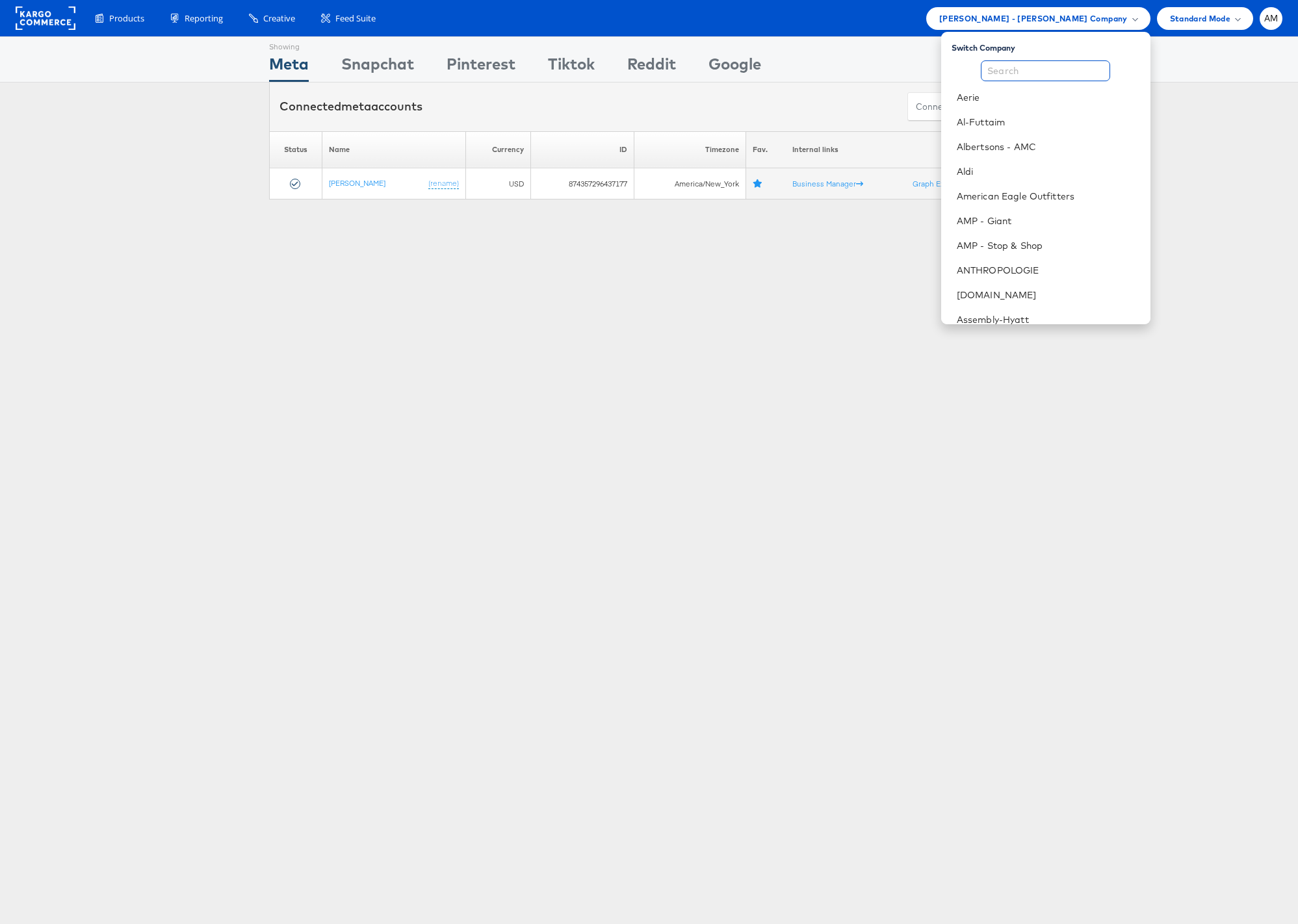
click at [1013, 71] on input "text" at bounding box center [1045, 71] width 130 height 21
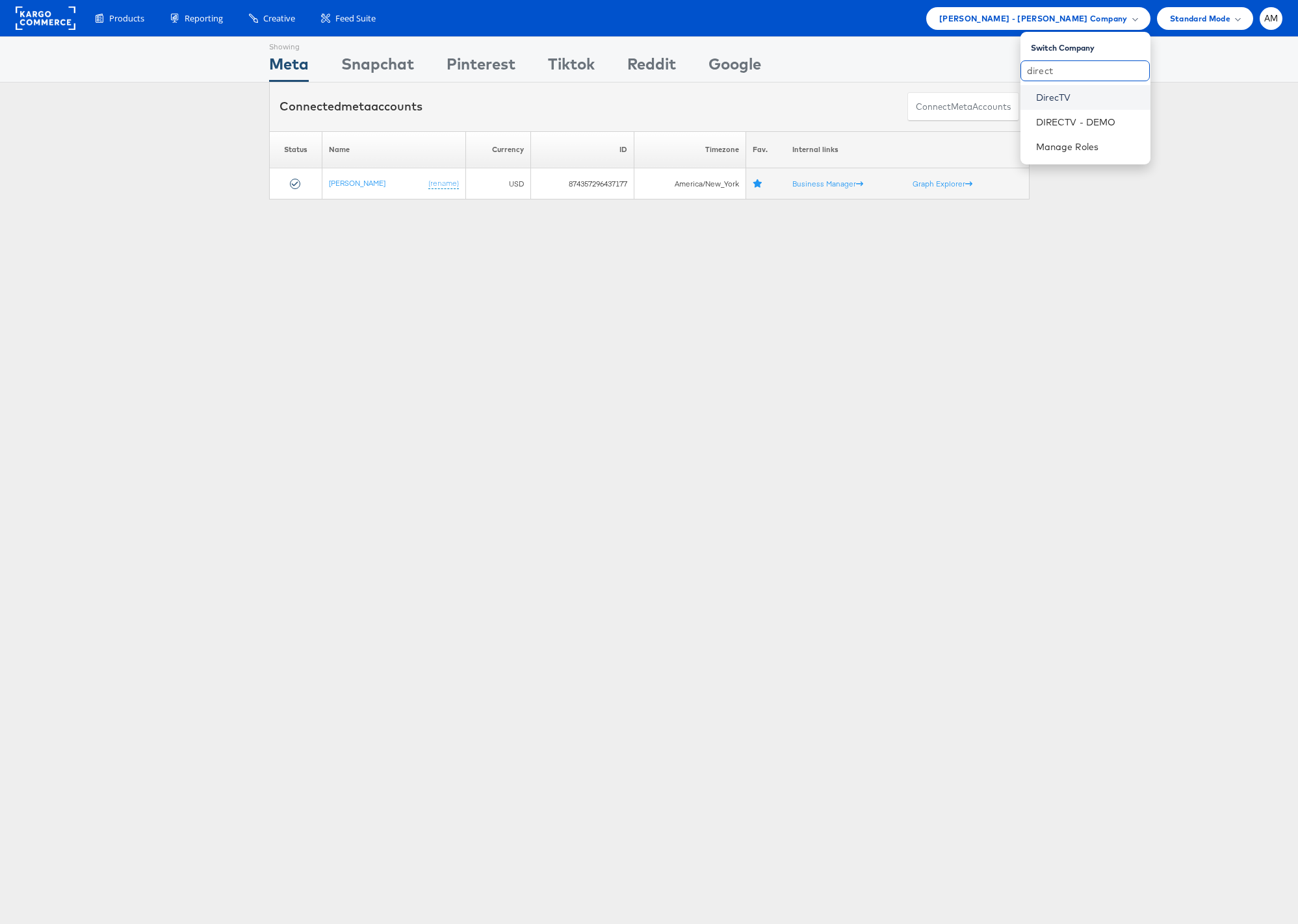
type input "direct"
click at [1049, 92] on link "DirecTV" at bounding box center [1088, 97] width 104 height 13
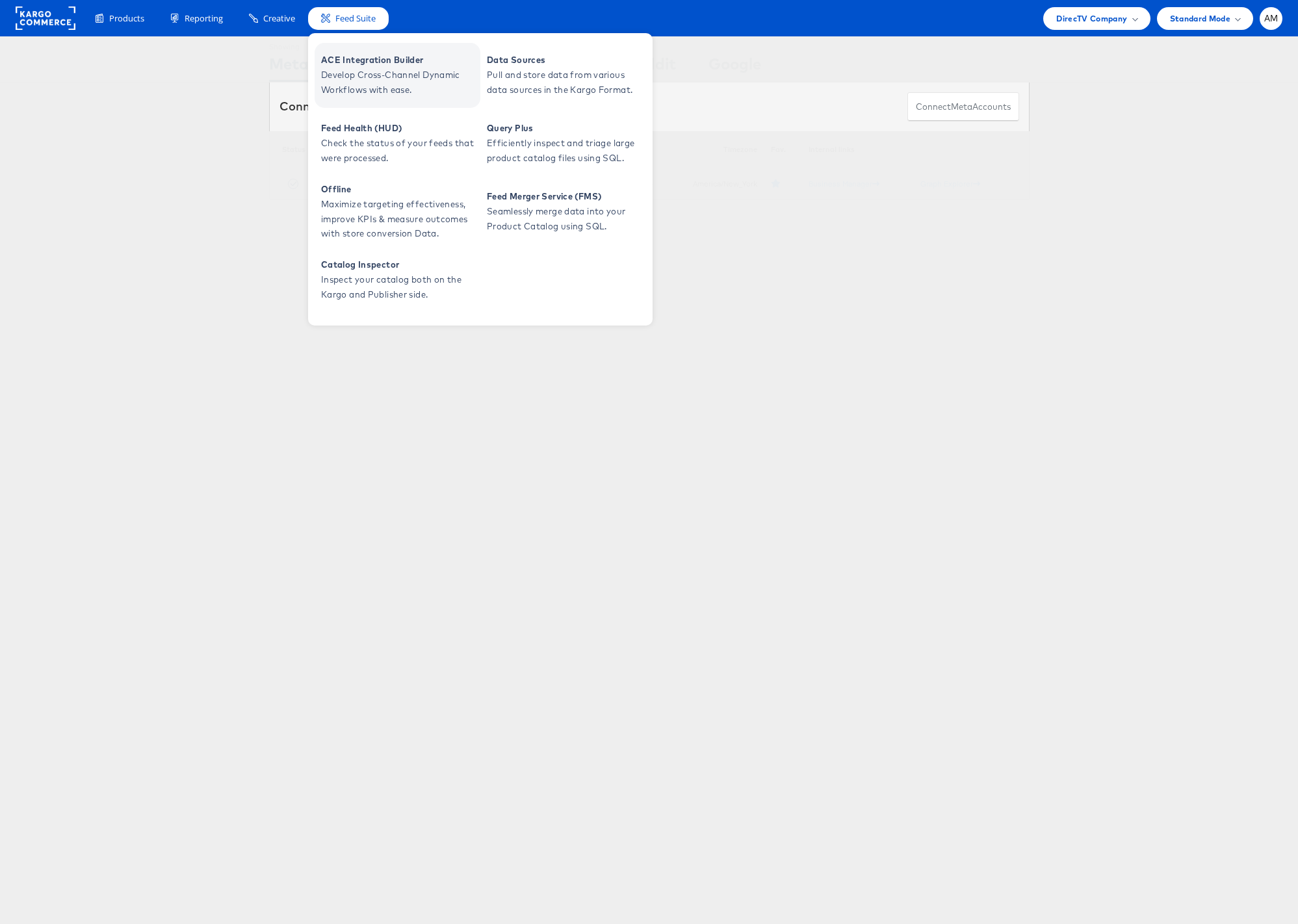
click at [341, 59] on span "ACE Integration Builder" at bounding box center [398, 60] width 156 height 15
